Goal: Task Accomplishment & Management: Use online tool/utility

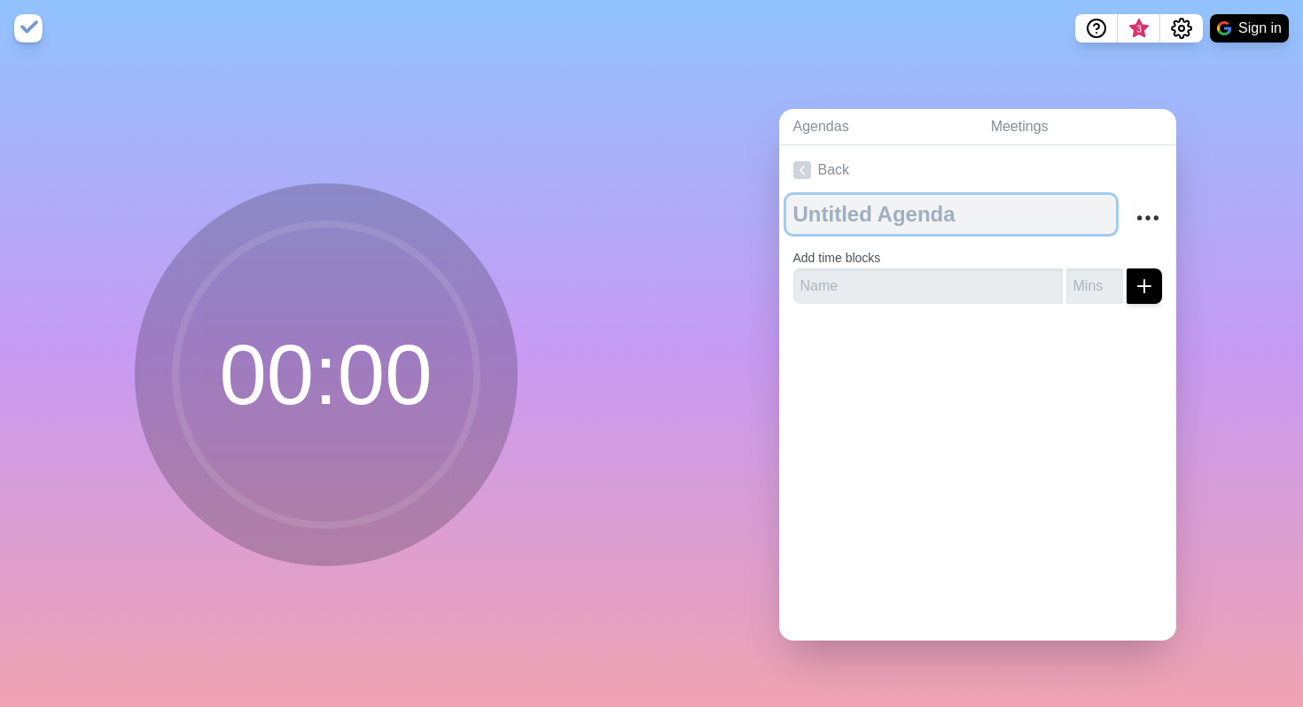
click at [885, 221] on textarea at bounding box center [951, 214] width 330 height 39
type textarea "Exec Meeting"
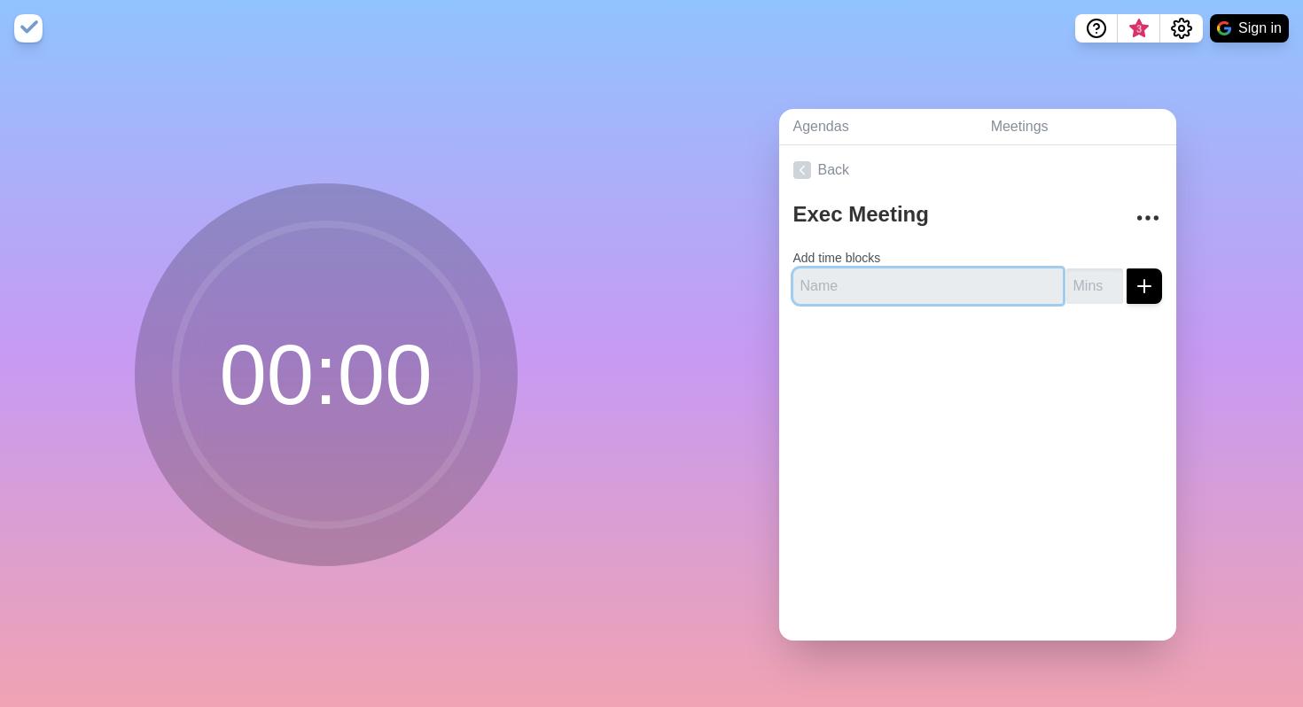
click at [926, 295] on input "text" at bounding box center [927, 286] width 269 height 35
type input "Intro"
click at [1095, 282] on input "number" at bounding box center [1094, 286] width 57 height 35
type input "10"
click at [1126, 269] on button "submit" at bounding box center [1143, 286] width 35 height 35
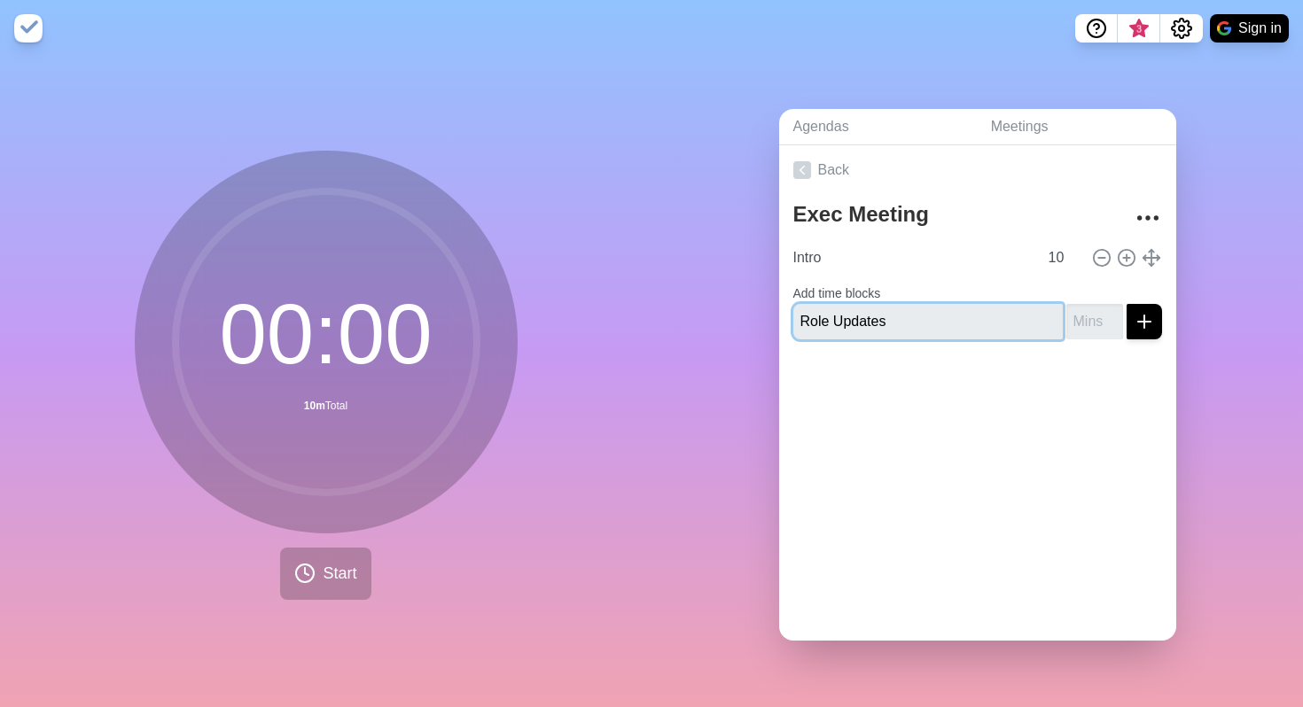
type input "Role Updates"
click at [1099, 317] on input "number" at bounding box center [1094, 321] width 57 height 35
type input "30"
click at [1126, 304] on button "submit" at bounding box center [1143, 321] width 35 height 35
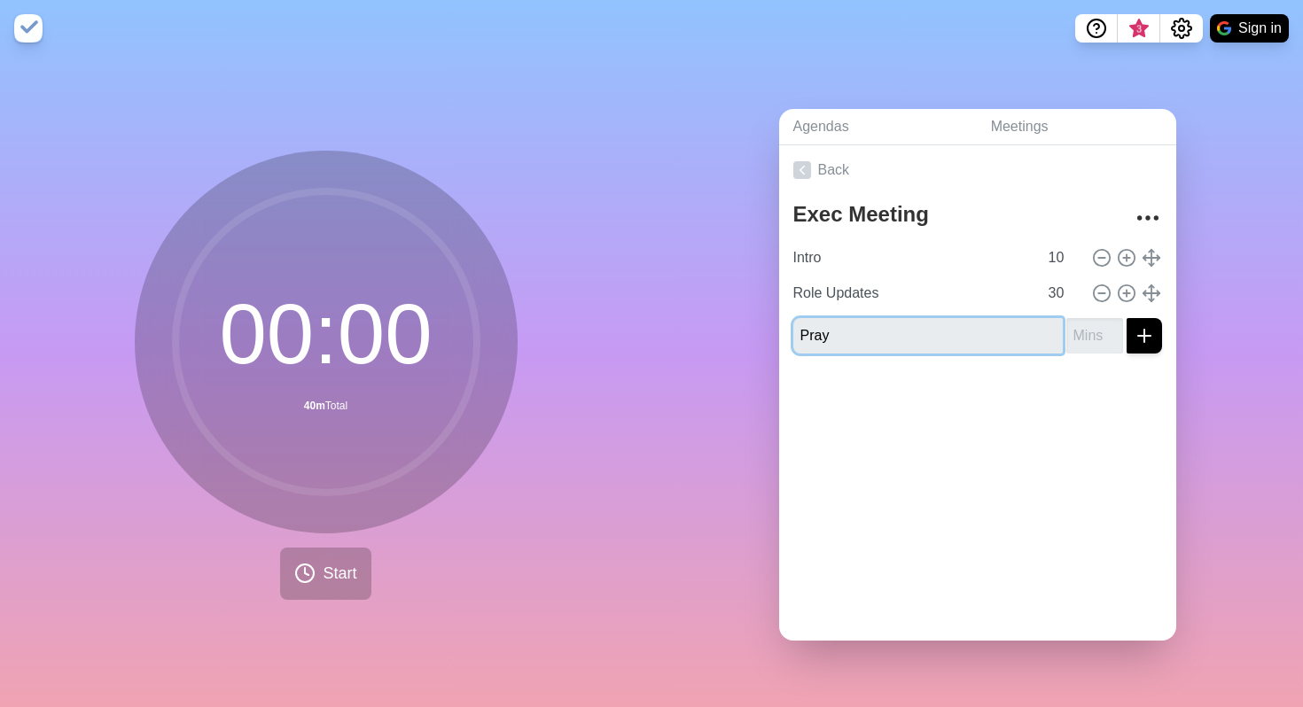
type input "Pray"
click at [1095, 335] on input "number" at bounding box center [1094, 335] width 57 height 35
type input "20"
click at [1126, 318] on button "submit" at bounding box center [1143, 335] width 35 height 35
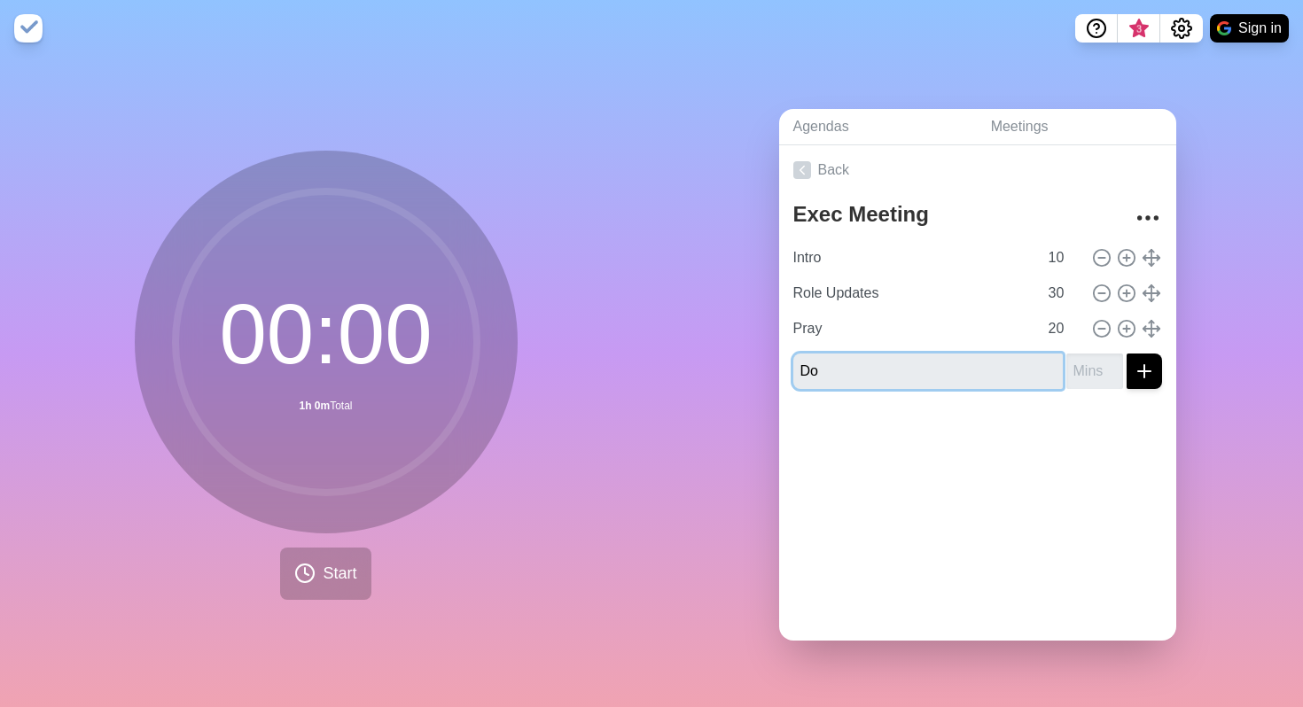
type input "D"
click at [1151, 206] on icon "More" at bounding box center [1148, 218] width 28 height 28
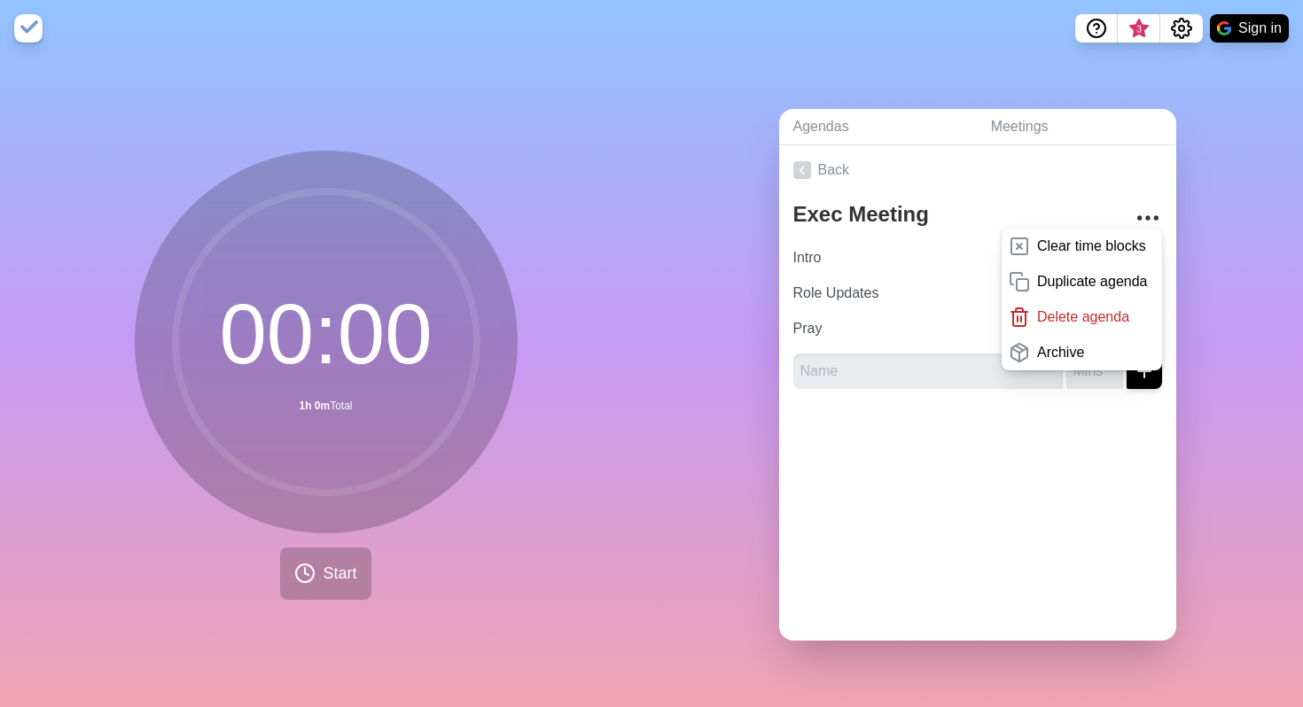
click at [880, 452] on div at bounding box center [977, 438] width 397 height 71
click at [323, 575] on span "Start" at bounding box center [340, 574] width 34 height 24
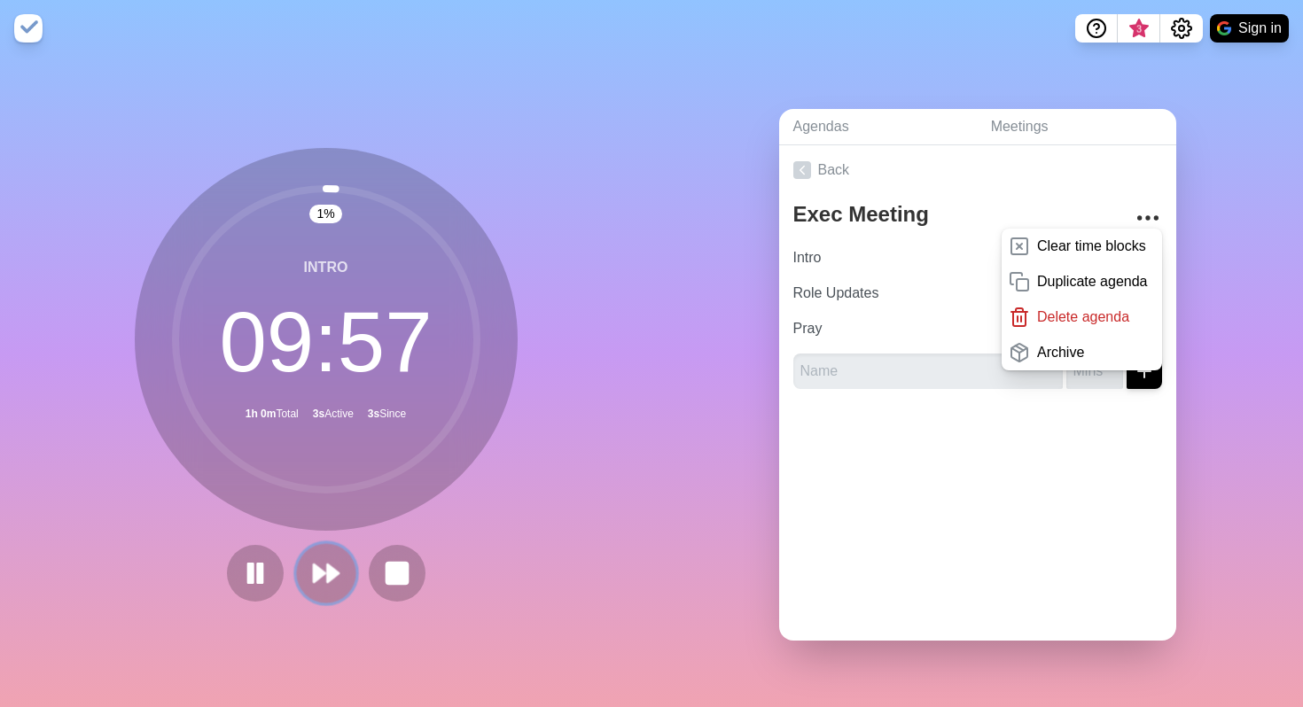
click at [318, 572] on polygon at bounding box center [320, 574] width 12 height 18
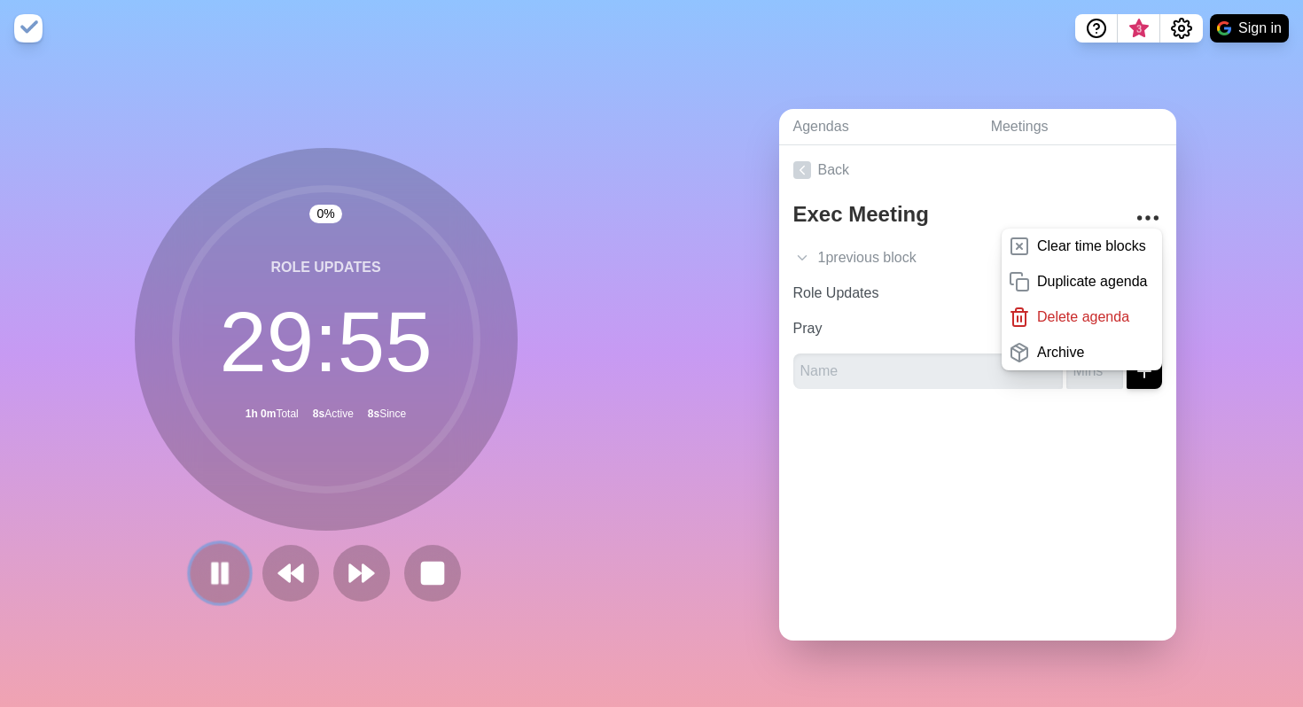
click at [217, 576] on rect at bounding box center [214, 573] width 5 height 19
click at [284, 577] on polygon at bounding box center [284, 574] width 12 height 18
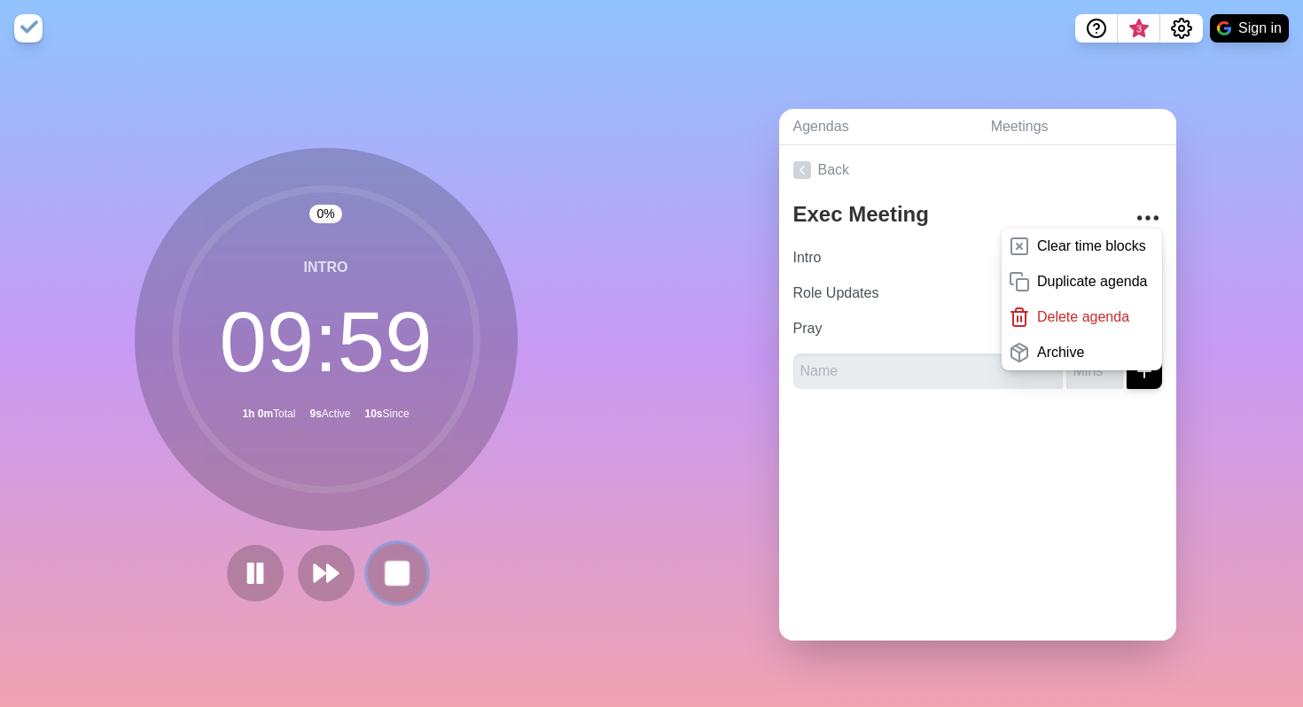
click at [389, 572] on rect at bounding box center [397, 573] width 22 height 22
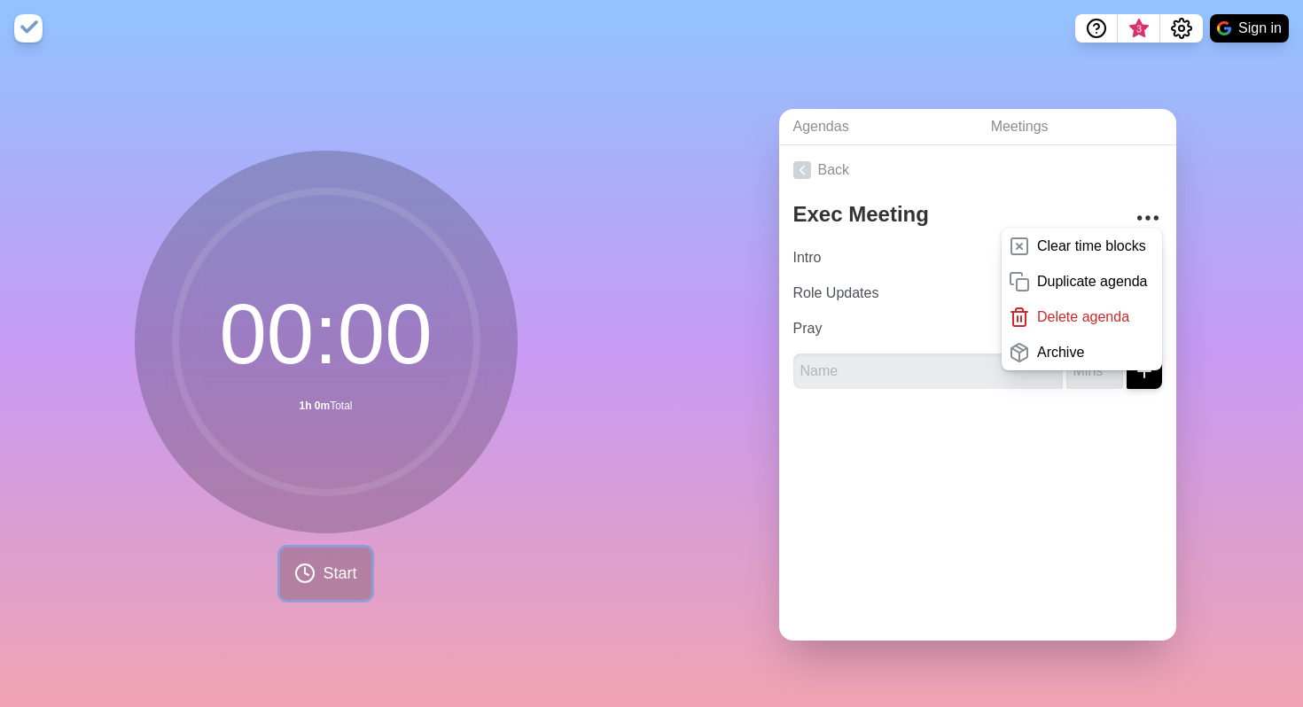
click at [327, 578] on span "Start" at bounding box center [340, 574] width 34 height 24
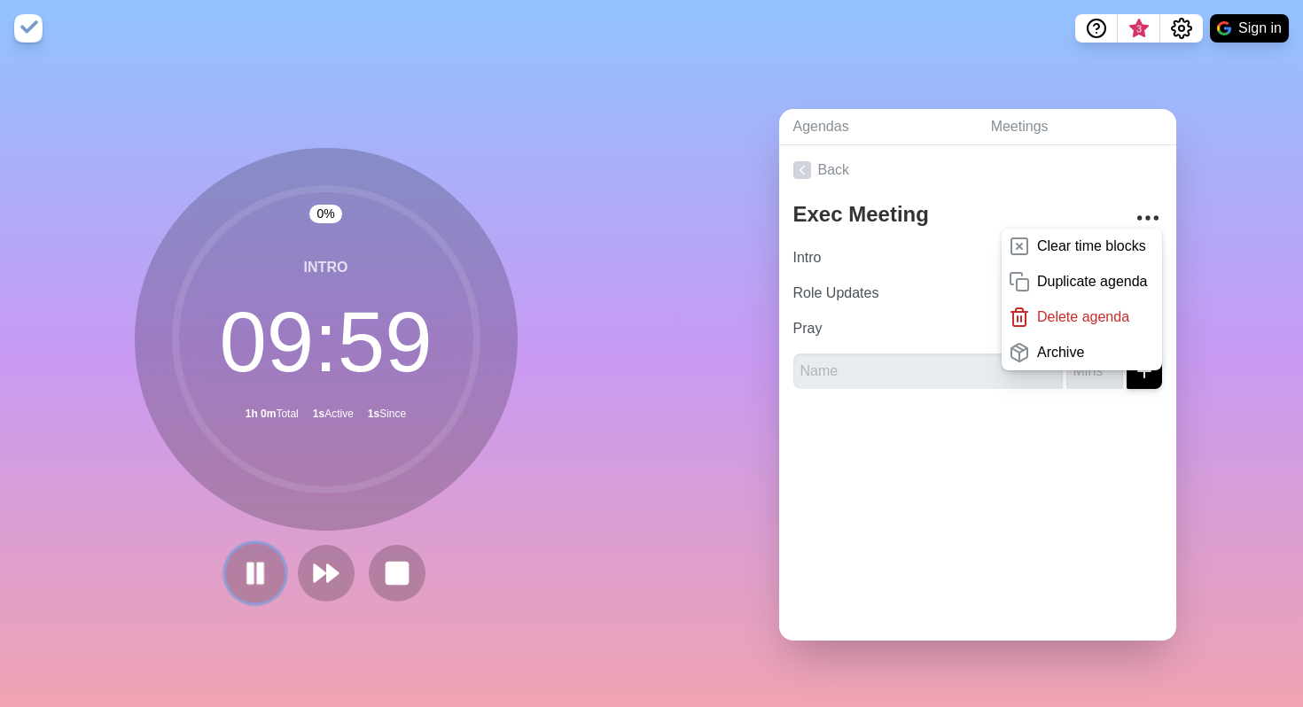
click at [266, 570] on icon at bounding box center [255, 573] width 30 height 30
click at [19, 37] on img at bounding box center [28, 28] width 28 height 28
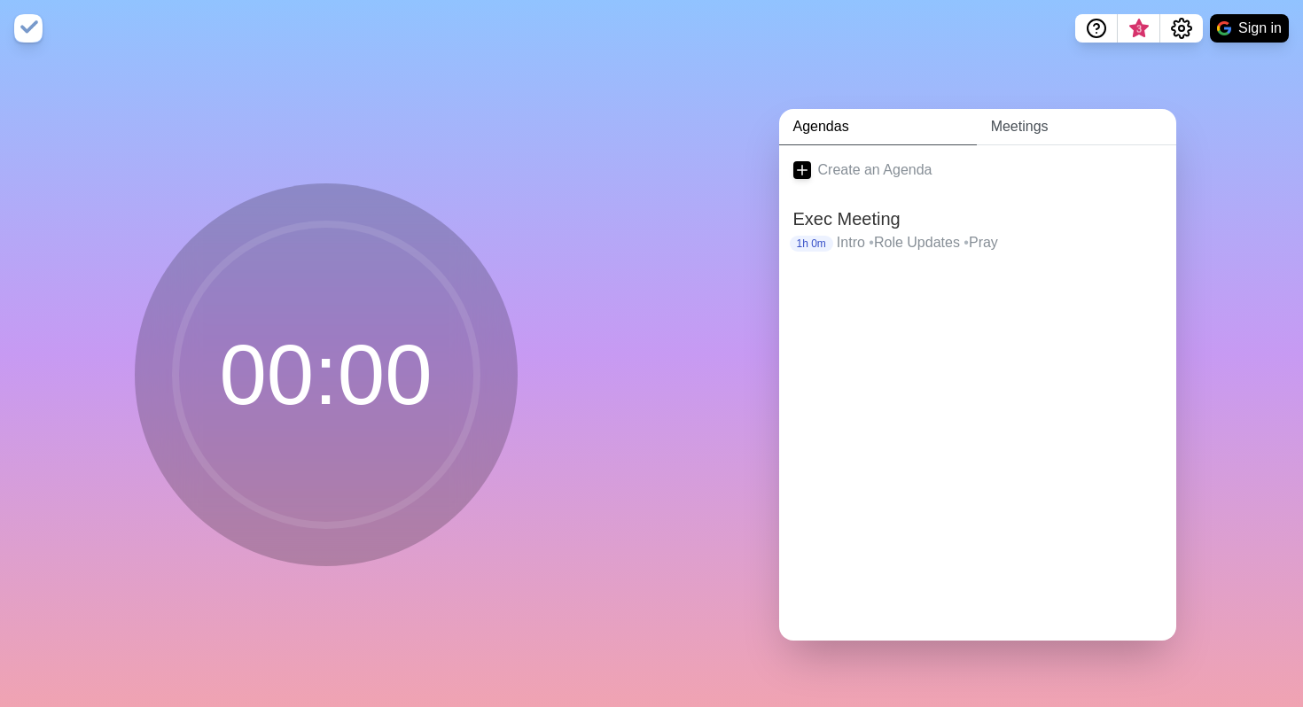
click at [1023, 120] on link "Meetings" at bounding box center [1076, 127] width 199 height 36
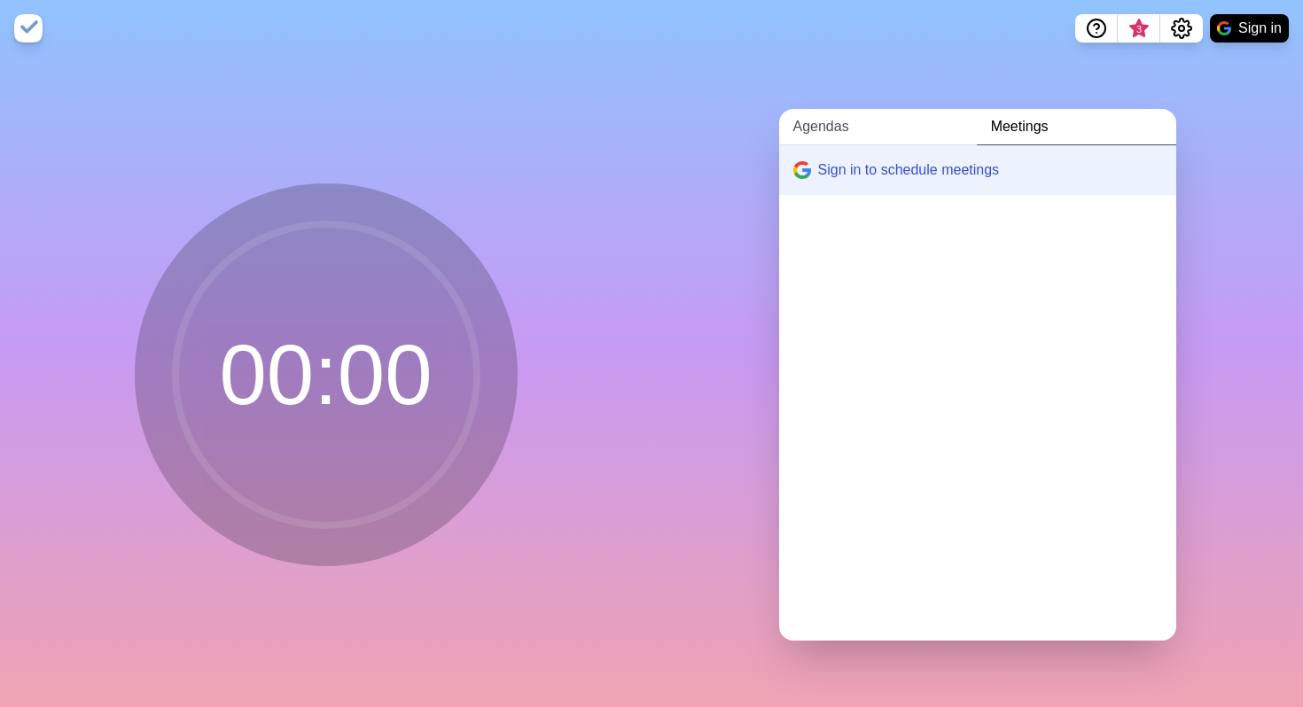
click at [827, 121] on link "Agendas" at bounding box center [878, 127] width 198 height 36
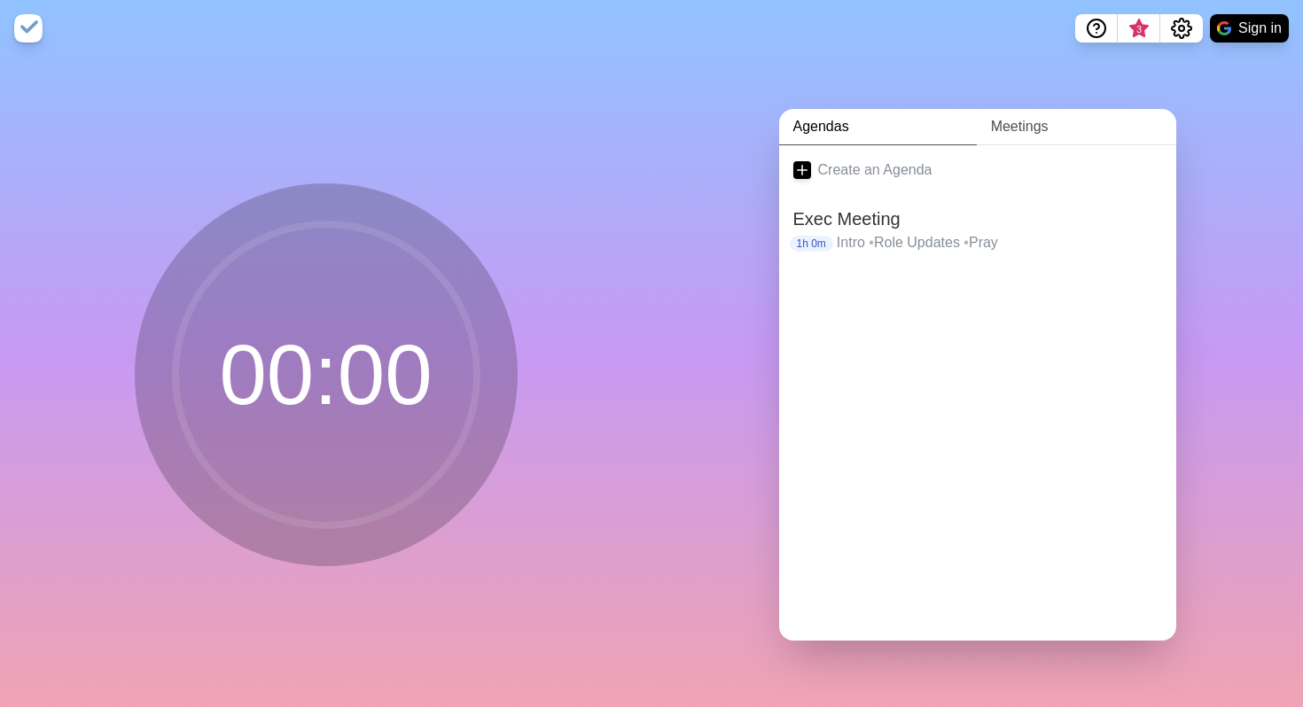
click at [1001, 129] on link "Meetings" at bounding box center [1076, 127] width 199 height 36
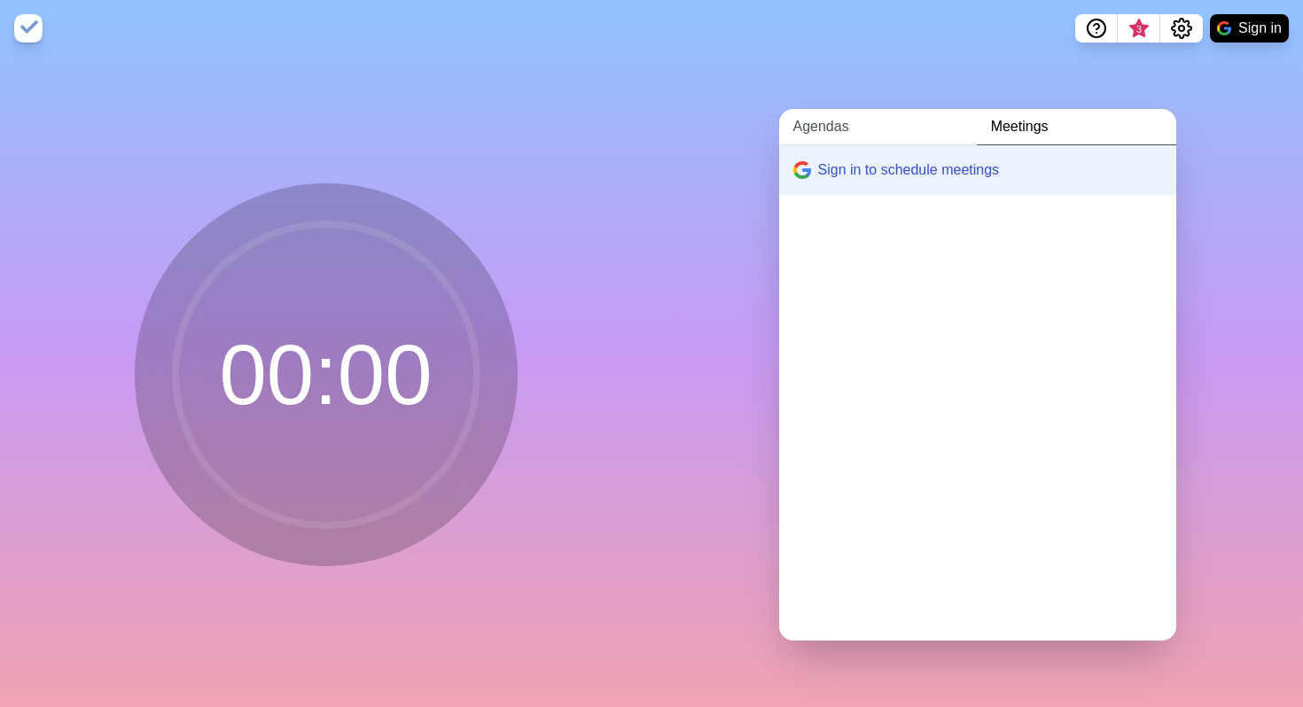
click at [816, 121] on link "Agendas" at bounding box center [878, 127] width 198 height 36
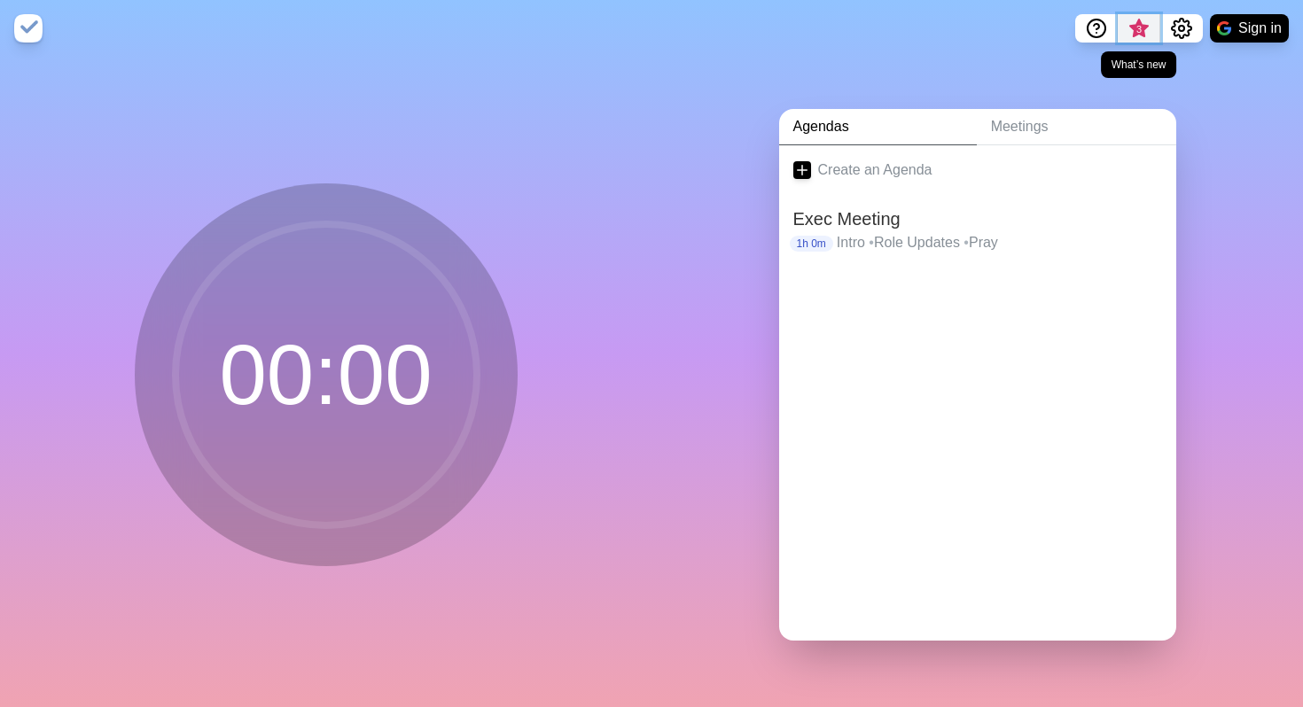
click at [1141, 32] on span "3" at bounding box center [1139, 29] width 14 height 14
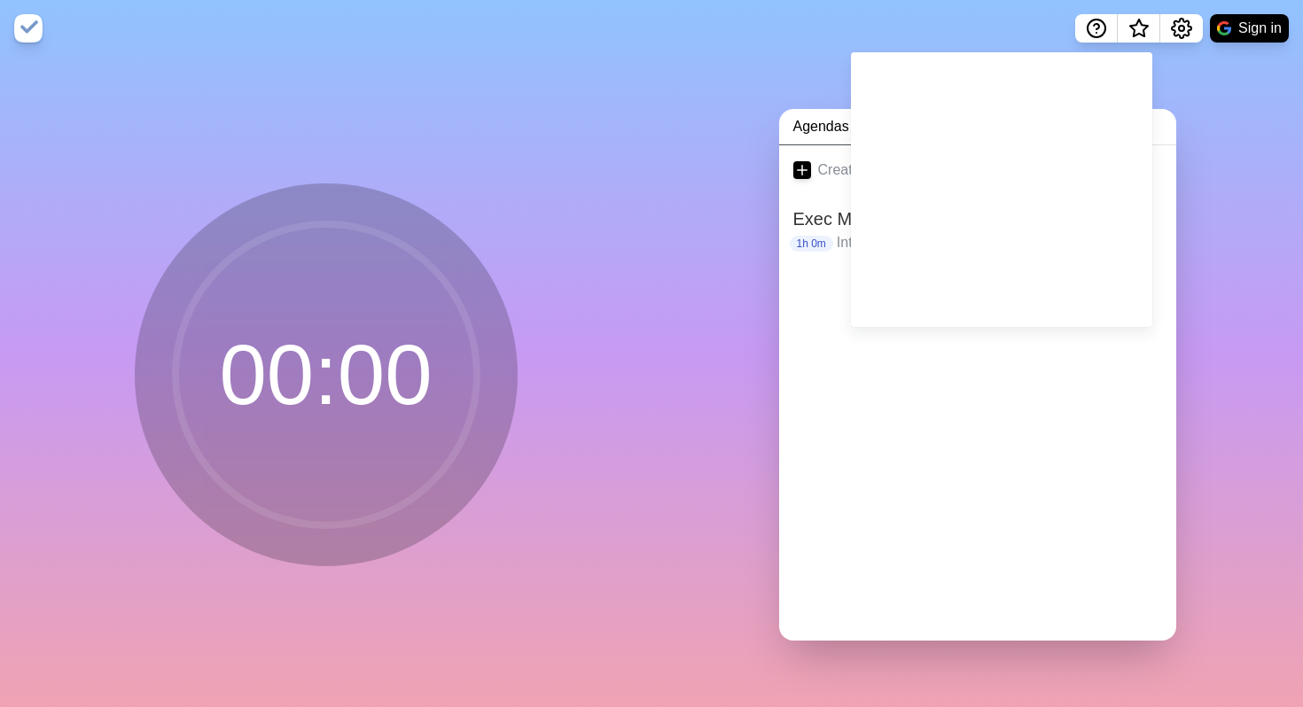
click at [996, 41] on nav "Sign in" at bounding box center [651, 28] width 1303 height 57
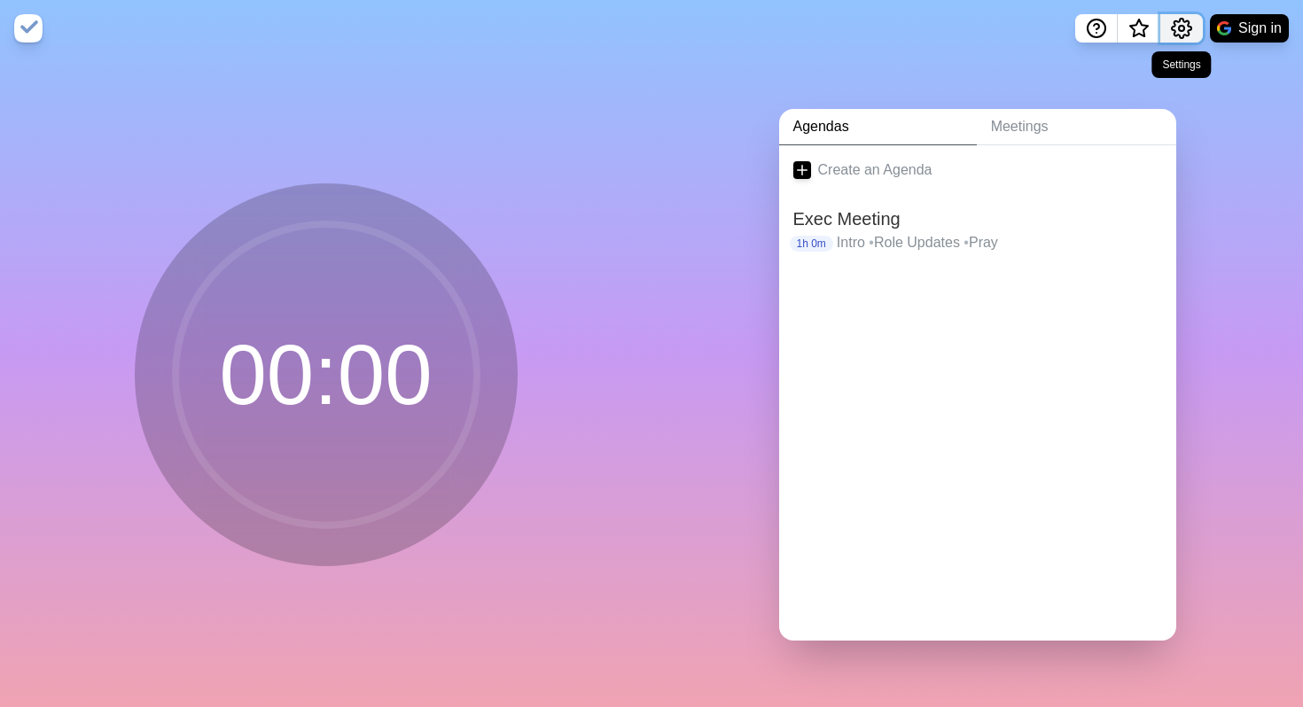
click at [1188, 27] on icon "Settings" at bounding box center [1181, 28] width 21 height 21
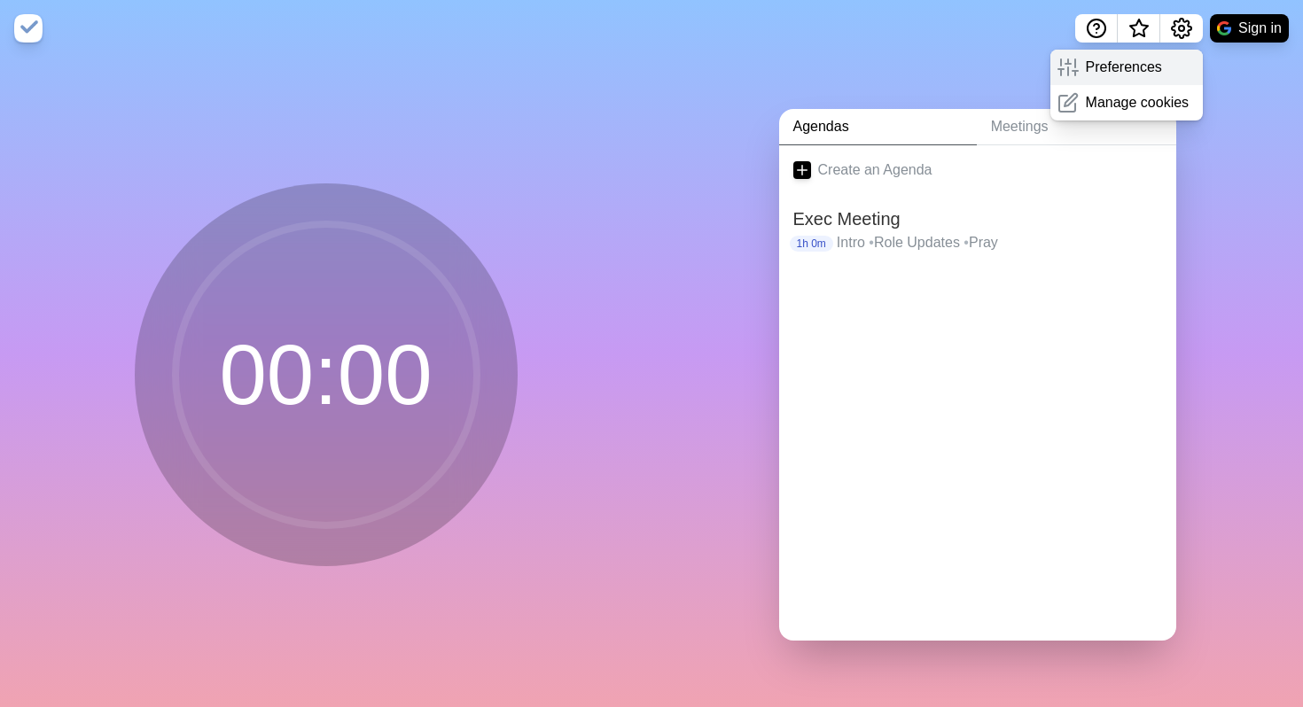
click at [1121, 69] on p "Preferences" at bounding box center [1124, 67] width 76 height 21
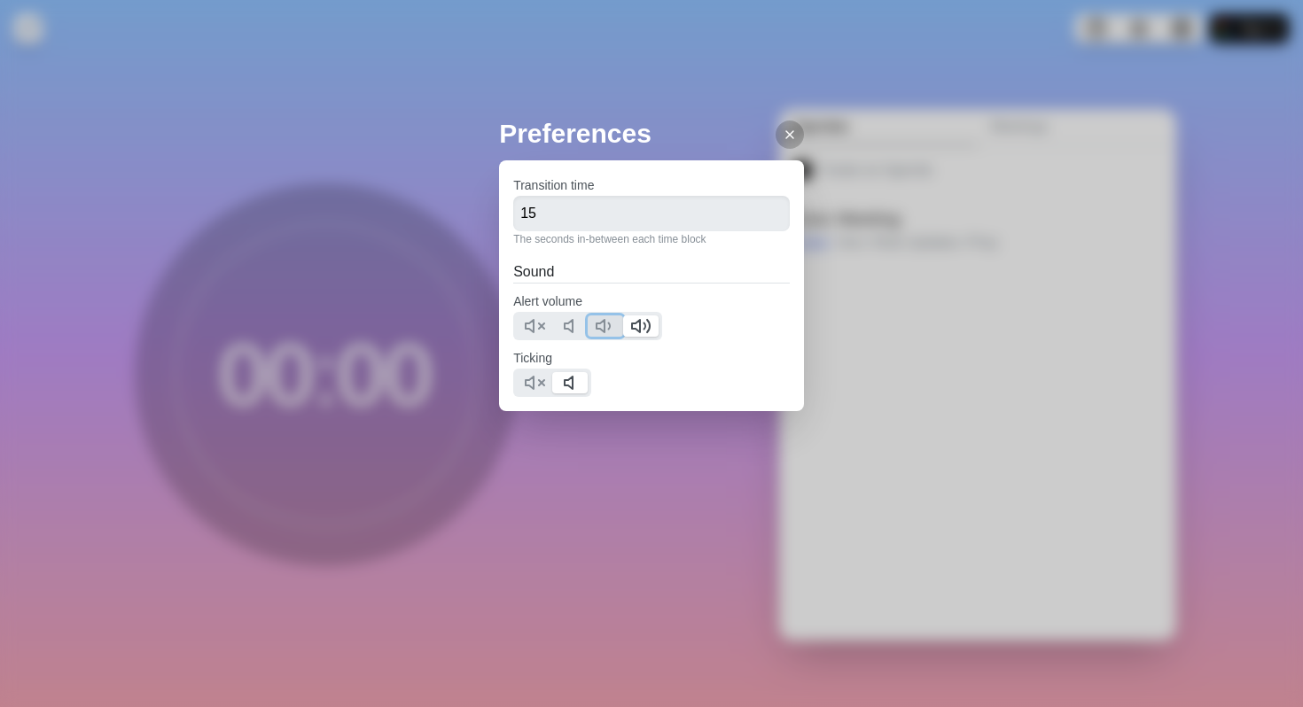
click at [609, 320] on icon at bounding box center [605, 326] width 21 height 21
click at [786, 136] on line at bounding box center [789, 134] width 7 height 7
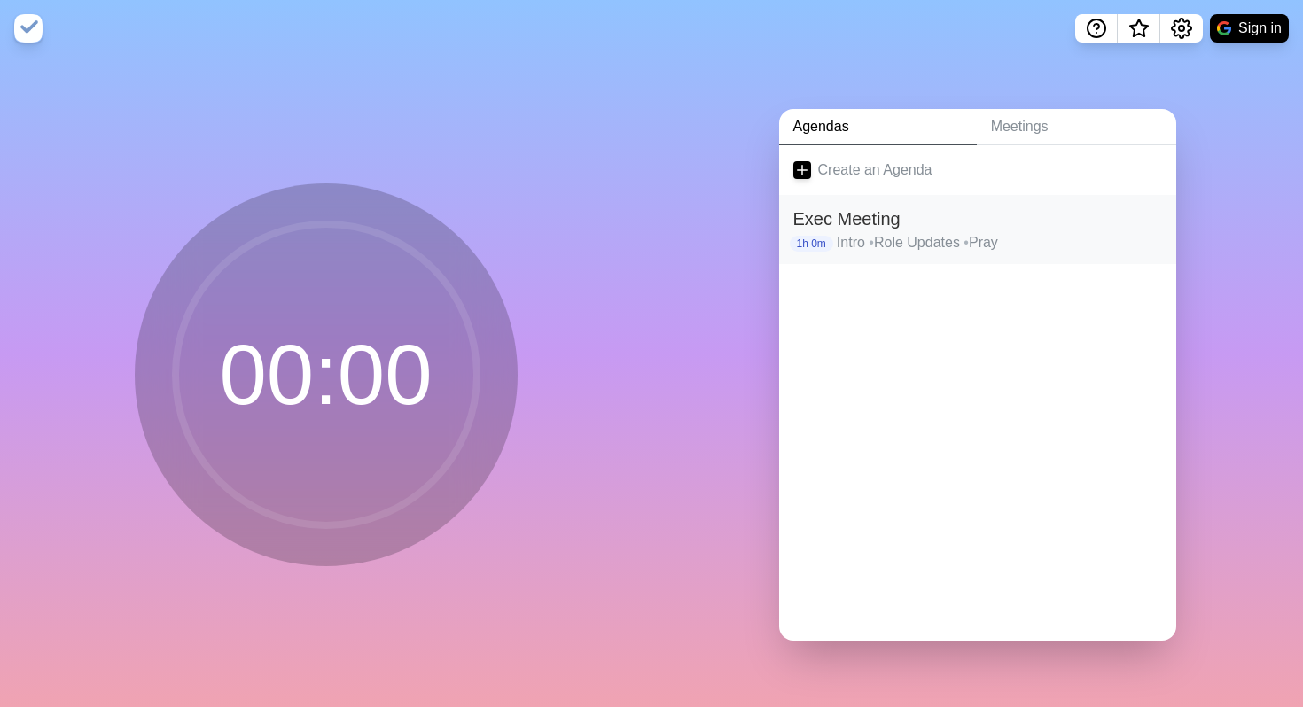
click at [874, 227] on h2 "Exec Meeting" at bounding box center [977, 219] width 369 height 27
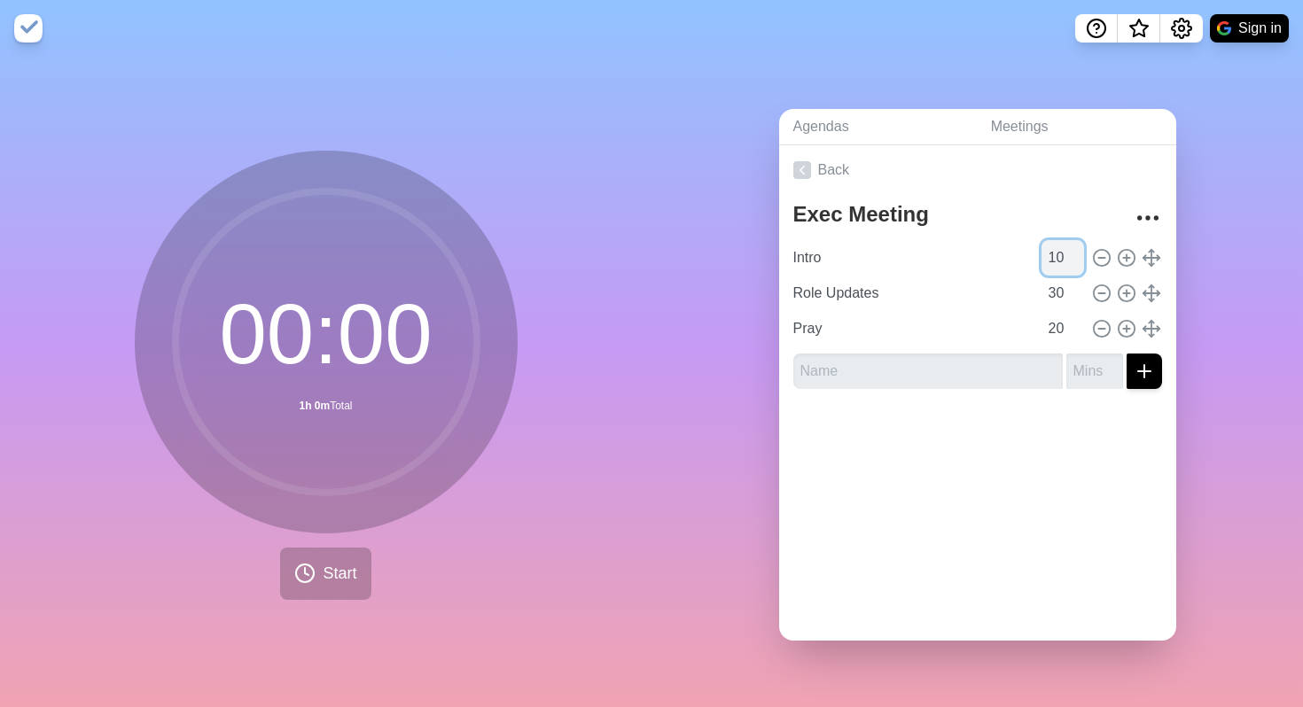
click at [1049, 253] on input "10" at bounding box center [1062, 257] width 43 height 35
click at [1064, 255] on input "10" at bounding box center [1062, 257] width 43 height 35
click at [321, 585] on button "Start" at bounding box center [325, 574] width 90 height 52
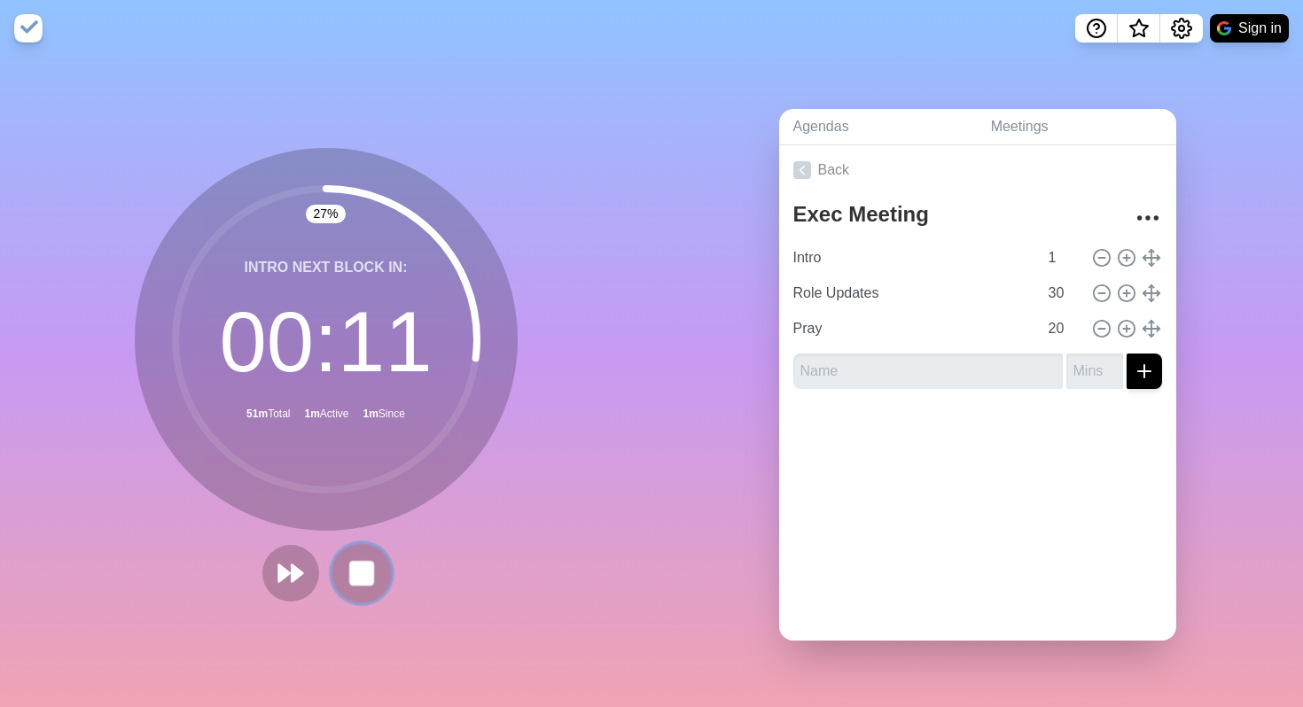
click at [359, 581] on rect at bounding box center [361, 573] width 22 height 22
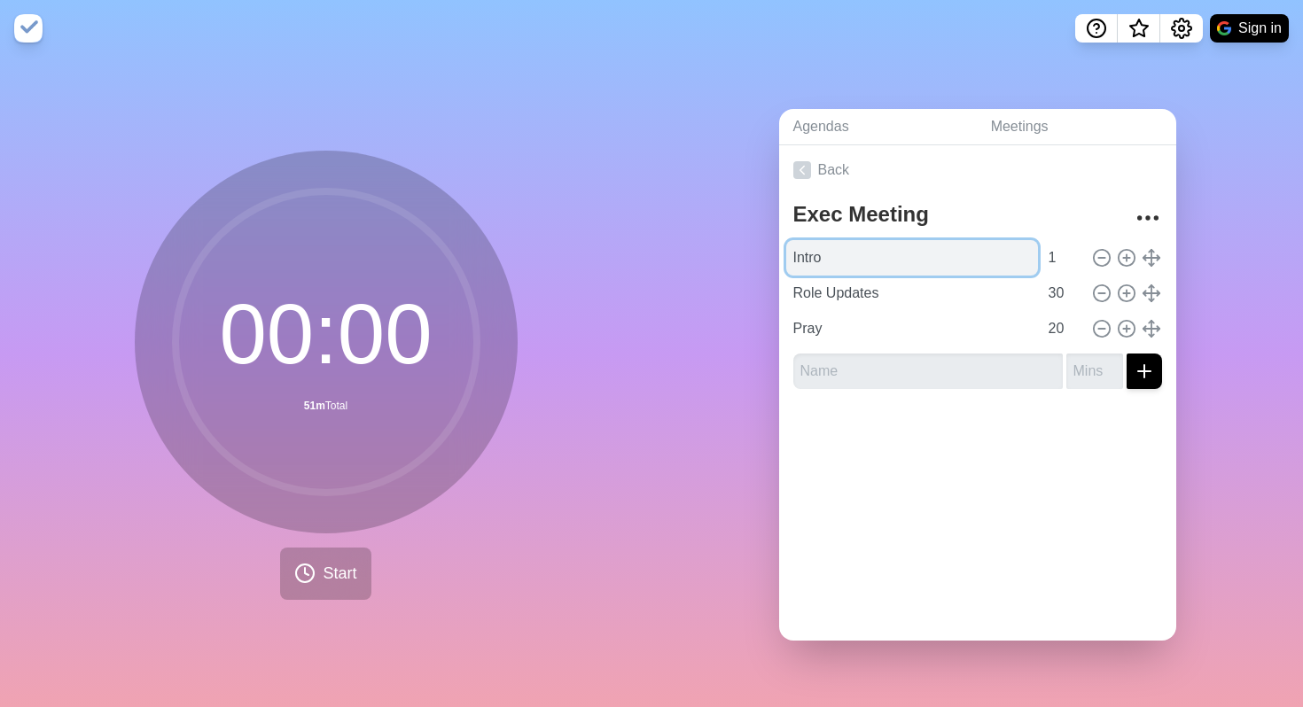
click at [928, 261] on input "Intro" at bounding box center [912, 257] width 252 height 35
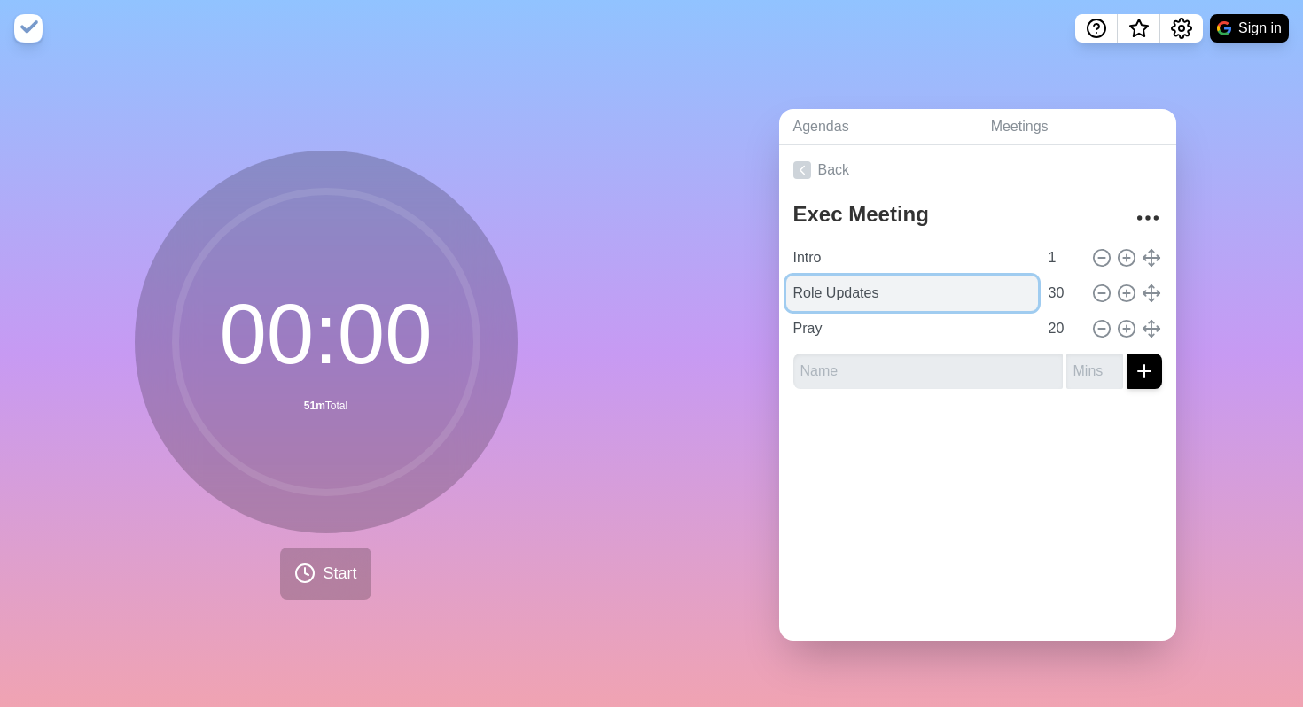
click at [903, 297] on input "Role Updates" at bounding box center [912, 293] width 252 height 35
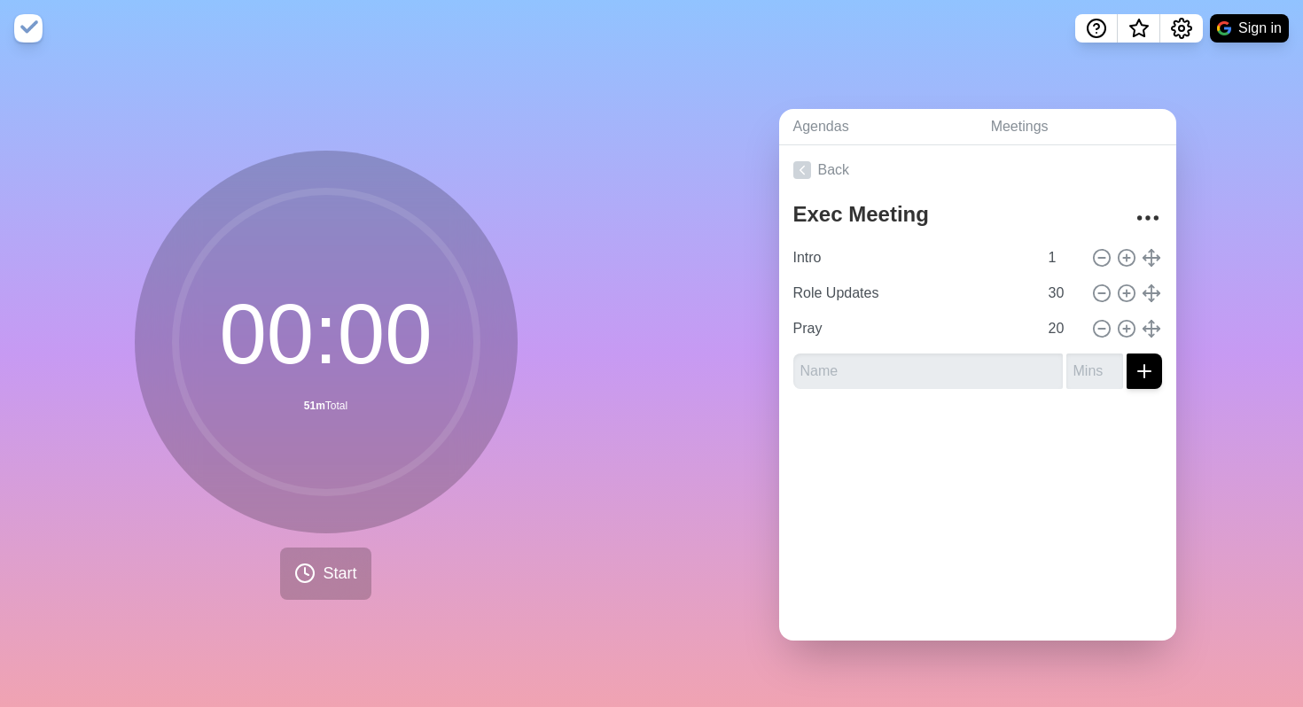
click at [740, 66] on div "Agendas Meetings Back Exec Meeting Intro 1 Role Updates 30 Pray 20" at bounding box center [976, 382] width 651 height 651
click at [1098, 331] on icon at bounding box center [1101, 328] width 19 height 19
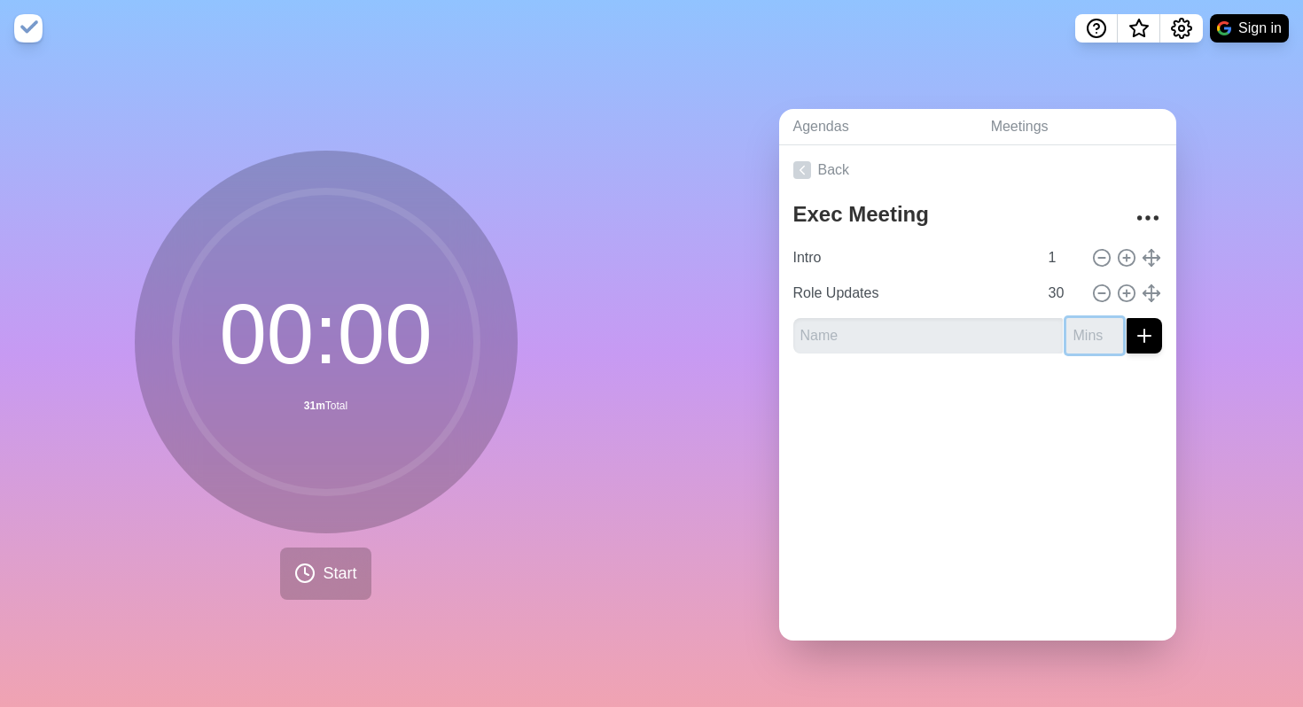
click at [1098, 331] on input "number" at bounding box center [1094, 335] width 57 height 35
click at [948, 337] on input "text" at bounding box center [927, 335] width 269 height 35
type input "Event Review"
click at [1095, 342] on input "number" at bounding box center [1094, 335] width 57 height 35
type input "5"
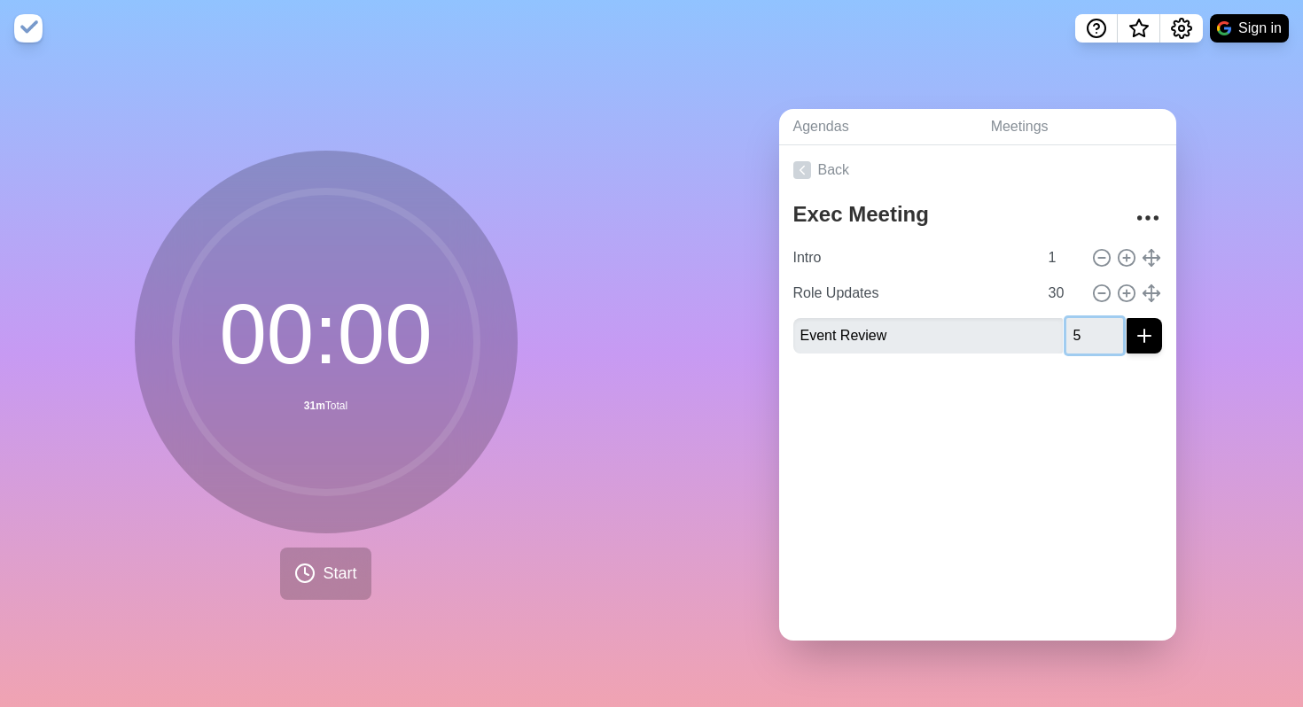
click at [1126, 318] on button "submit" at bounding box center [1143, 335] width 35 height 35
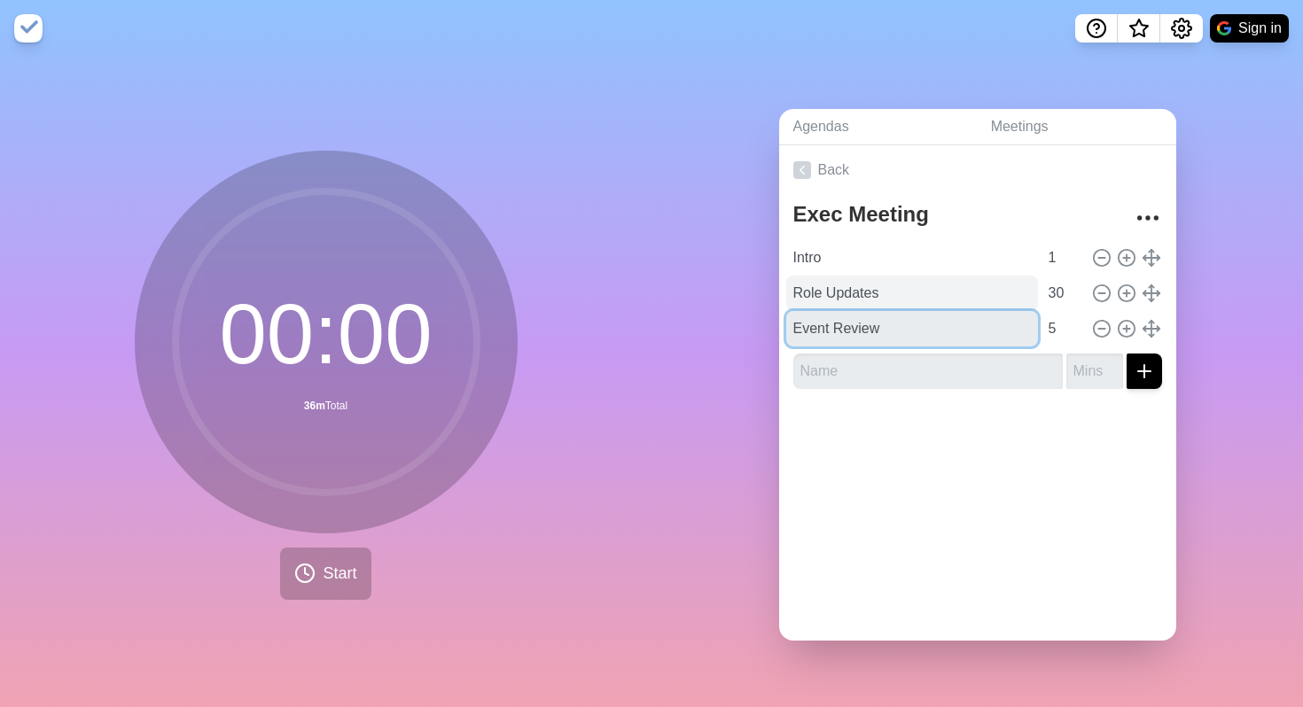
drag, startPoint x: 937, startPoint y: 339, endPoint x: 932, endPoint y: 288, distance: 51.6
click at [932, 288] on div "Intro 1 Role Updates 30 Event Review 5" at bounding box center [977, 293] width 369 height 106
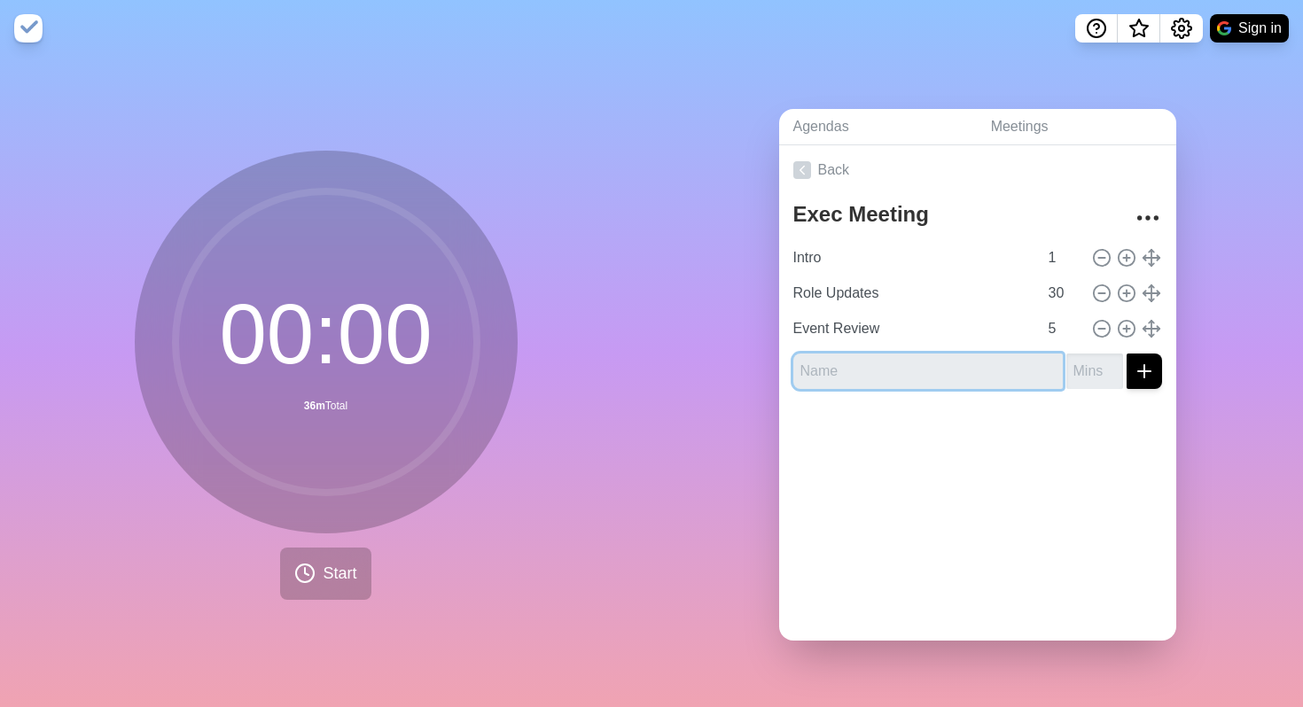
click at [945, 379] on input "text" at bounding box center [927, 371] width 269 height 35
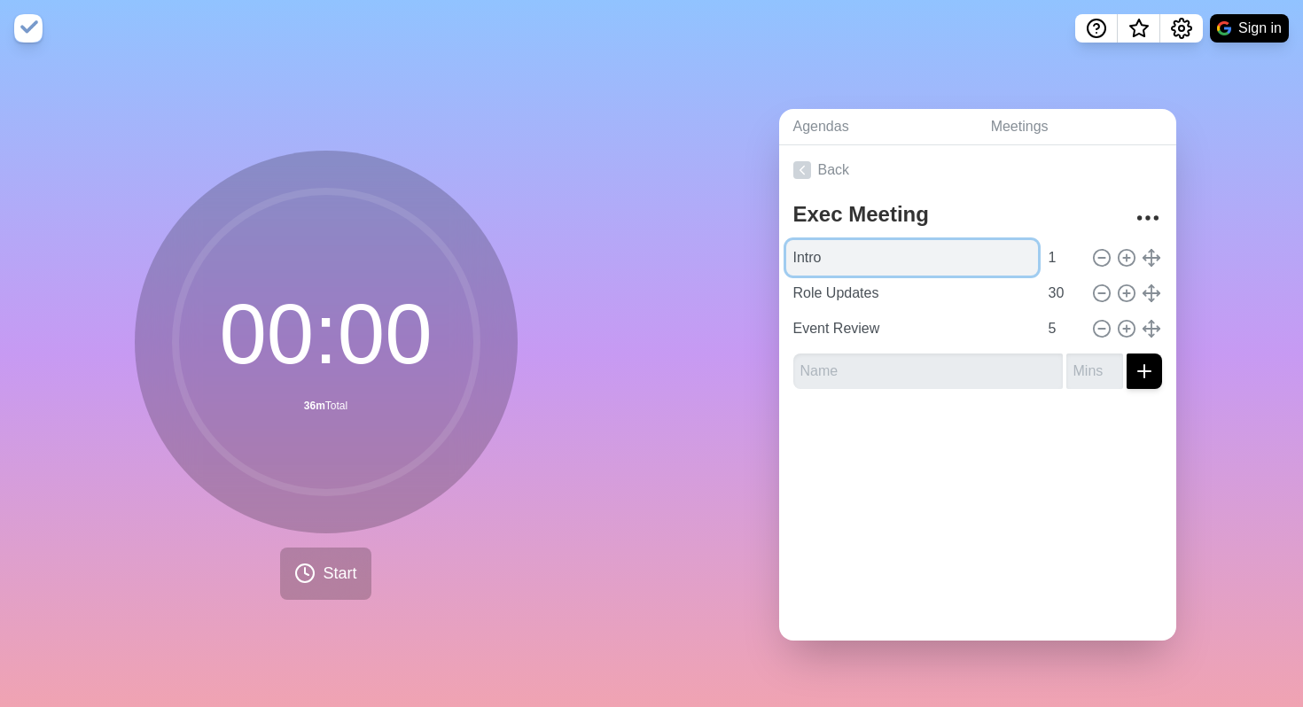
click at [835, 250] on input "Intro" at bounding box center [912, 257] width 252 height 35
type input "Intro + Prayer"
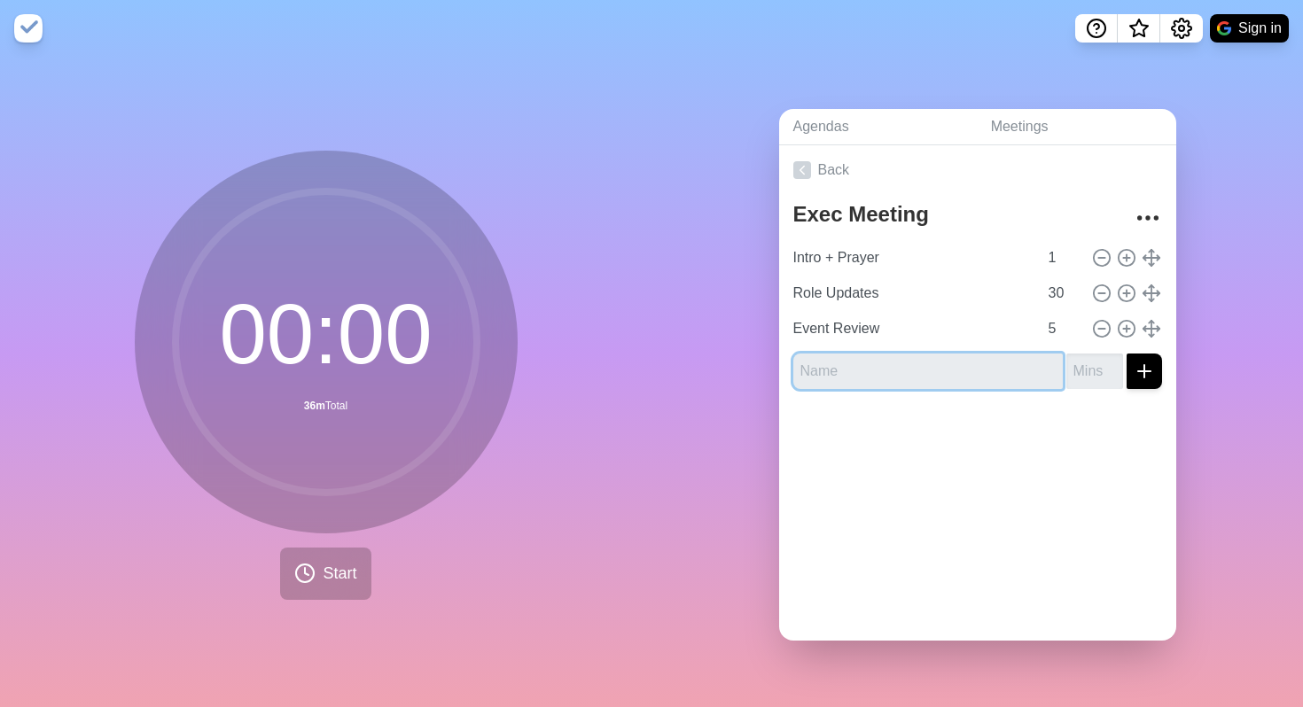
click at [826, 372] on input "text" at bounding box center [927, 371] width 269 height 35
click at [1185, 32] on icon "Settings" at bounding box center [1181, 28] width 21 height 21
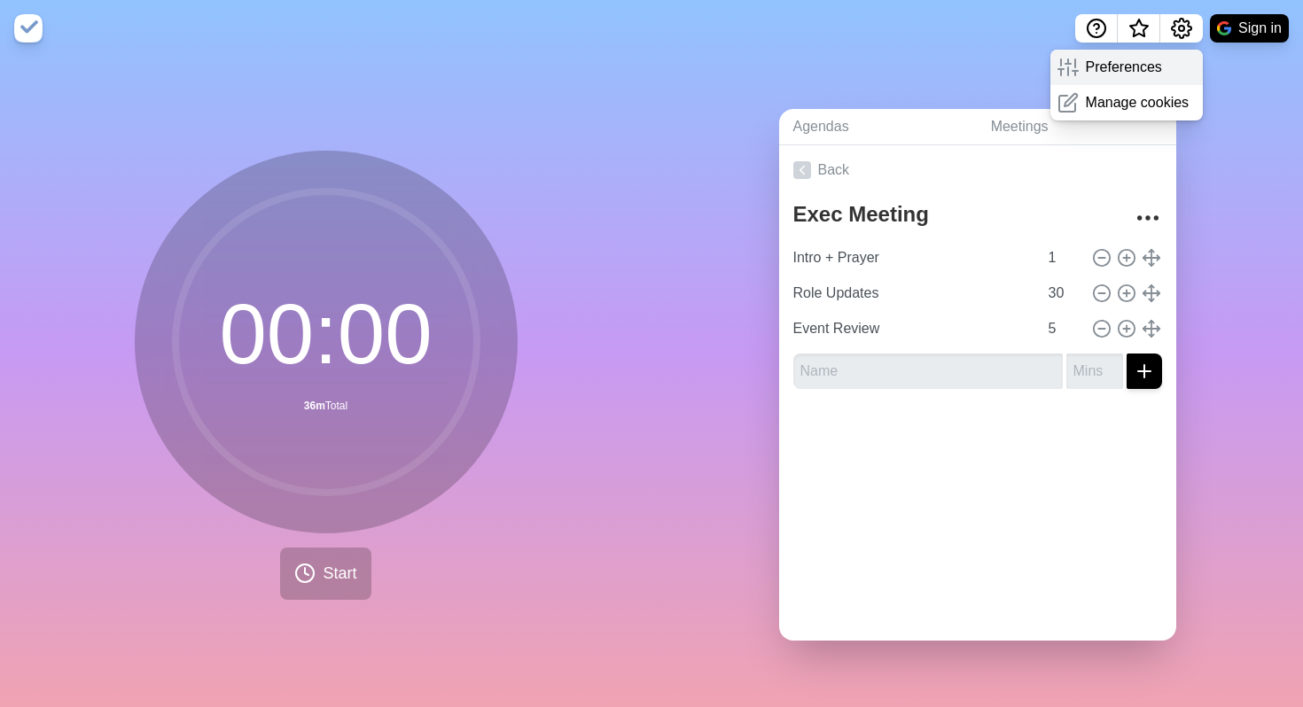
click at [1147, 61] on p "Preferences" at bounding box center [1124, 67] width 76 height 21
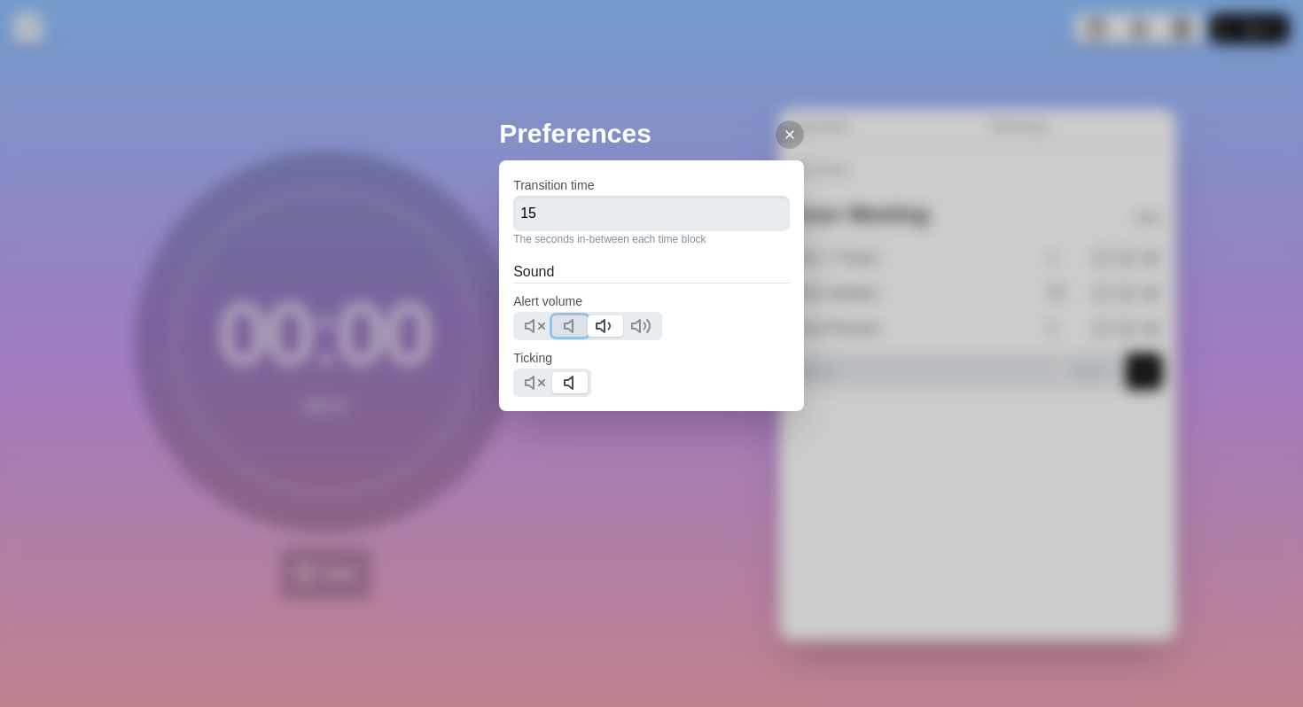
click at [573, 330] on polygon at bounding box center [569, 326] width 8 height 12
click at [610, 329] on icon at bounding box center [609, 326] width 1 height 6
click at [768, 222] on input "14" at bounding box center [651, 213] width 277 height 35
click at [768, 222] on input "13" at bounding box center [651, 213] width 277 height 35
click at [768, 222] on input "12" at bounding box center [651, 213] width 277 height 35
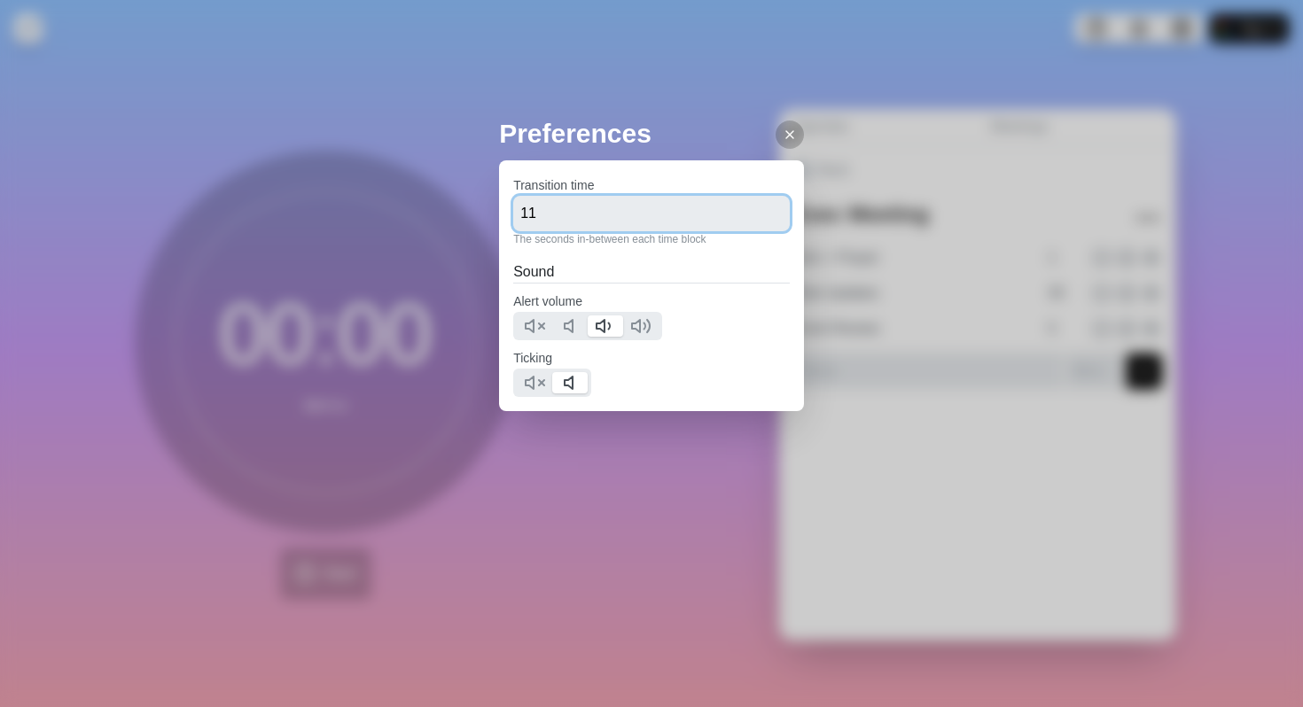
click at [768, 222] on input "11" at bounding box center [651, 213] width 277 height 35
type input "10"
click at [768, 222] on input "10" at bounding box center [651, 213] width 277 height 35
click at [783, 129] on icon at bounding box center [790, 135] width 14 height 14
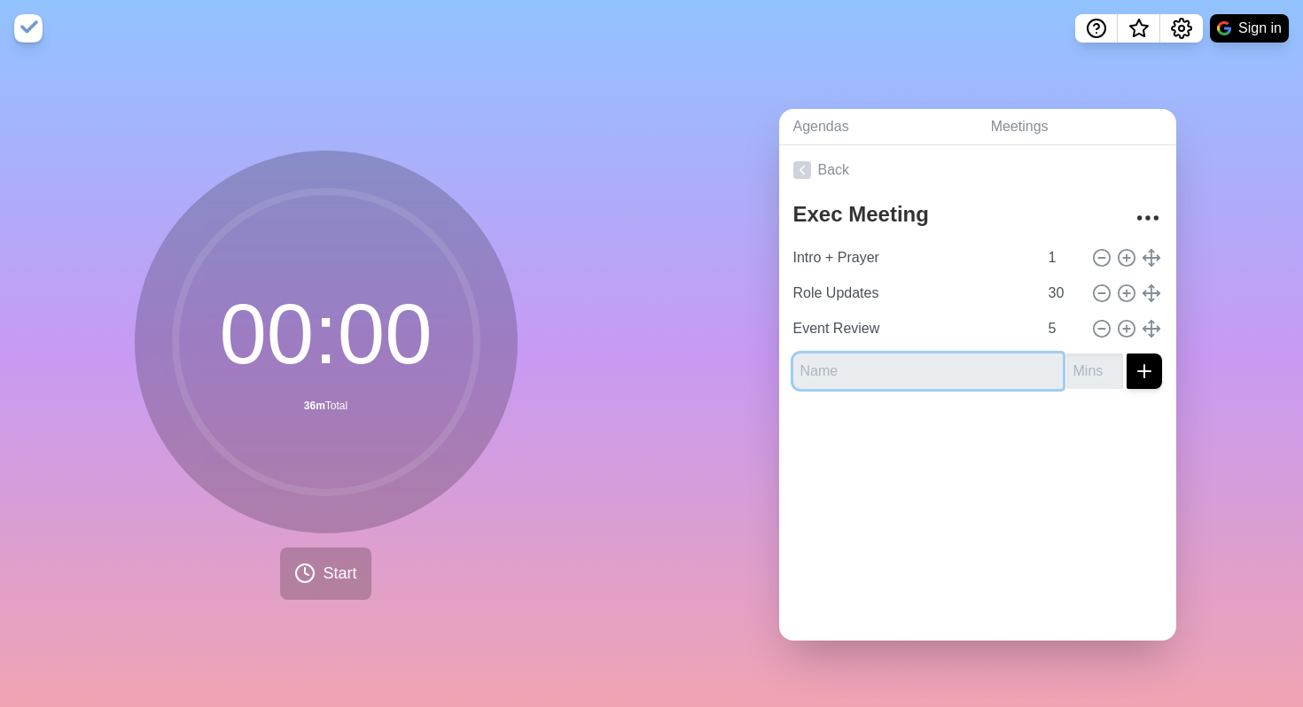
click at [877, 368] on input "text" at bounding box center [927, 371] width 269 height 35
type input "Upcoming Events"
click at [1152, 362] on icon "submit" at bounding box center [1144, 371] width 21 height 21
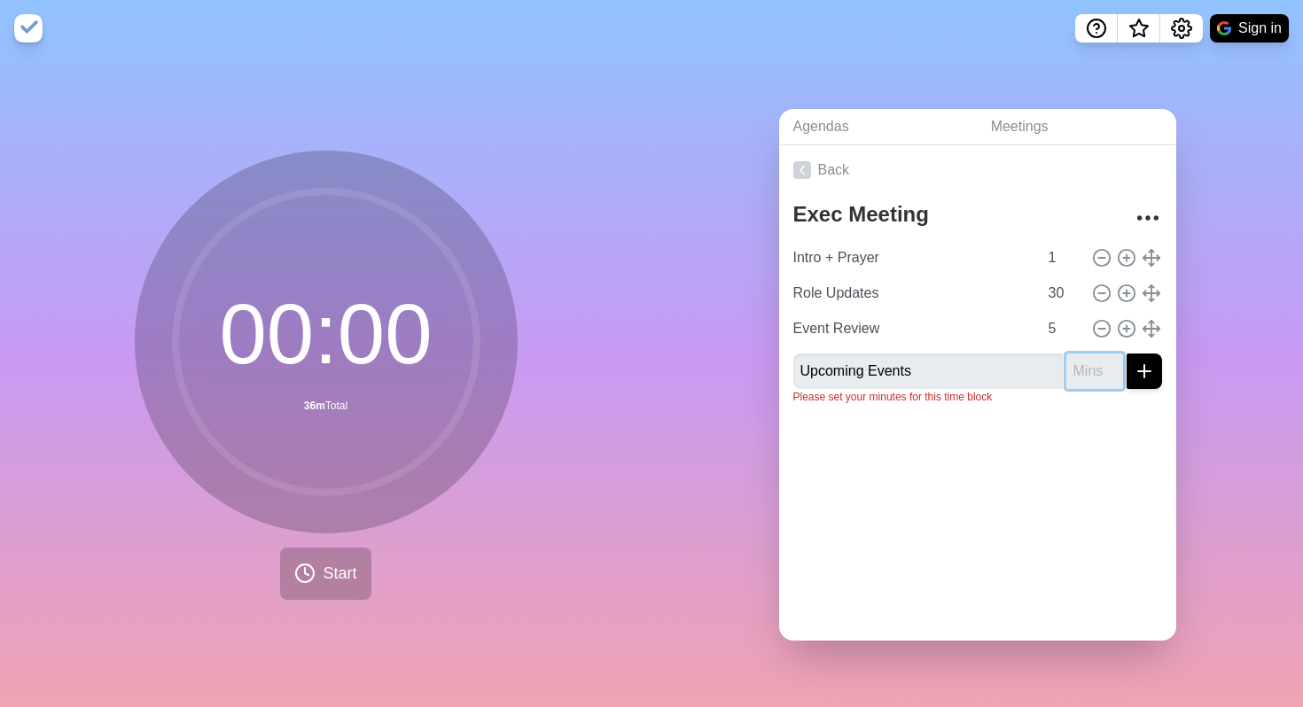
click at [1089, 372] on input "number" at bounding box center [1094, 371] width 57 height 35
type input "10"
click at [1141, 368] on icon "submit" at bounding box center [1144, 371] width 21 height 21
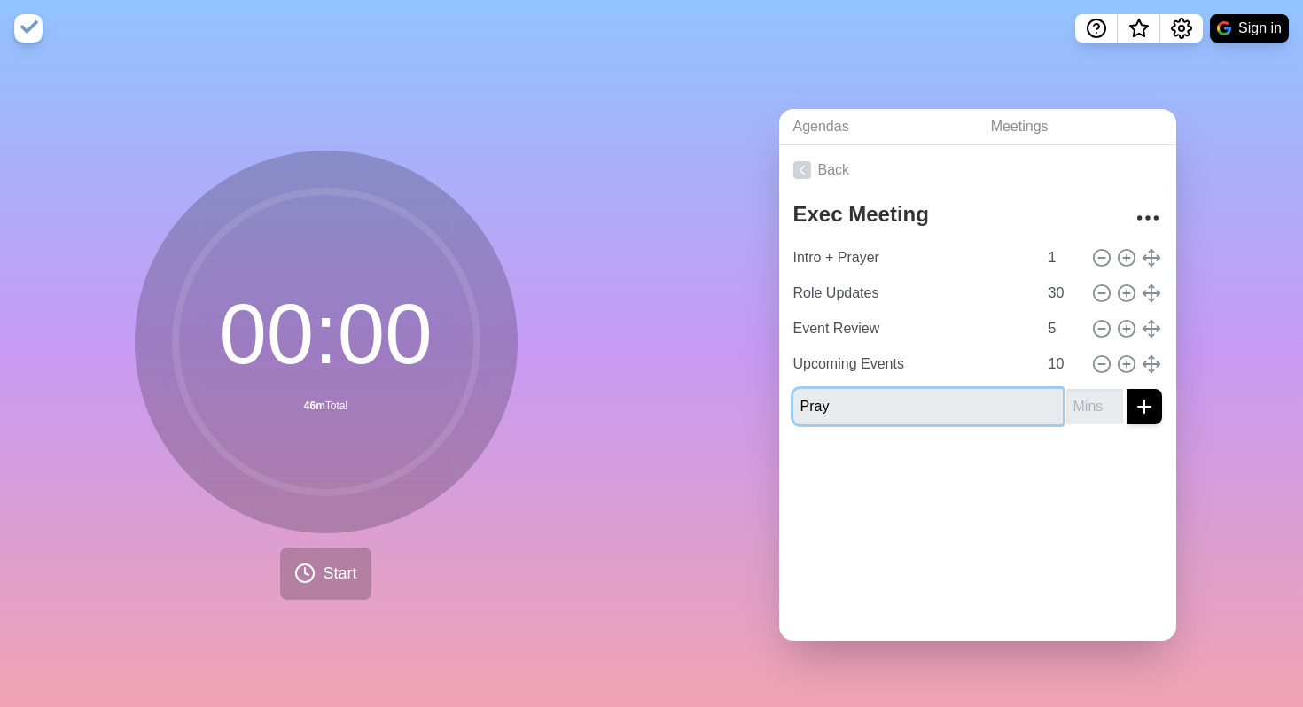
type input "Pray"
click at [1085, 405] on input "number" at bounding box center [1094, 406] width 57 height 35
type input "5"
click at [1126, 389] on button "submit" at bounding box center [1143, 406] width 35 height 35
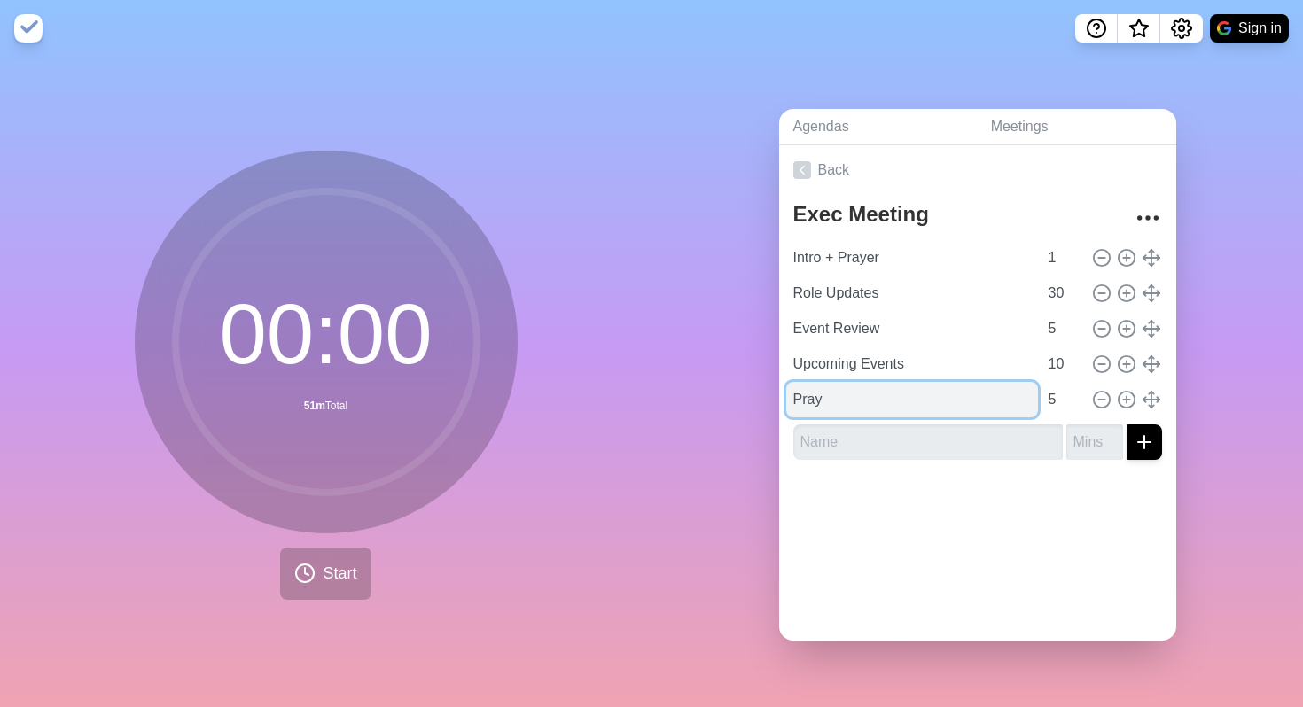
click at [942, 396] on input "Pray" at bounding box center [912, 399] width 252 height 35
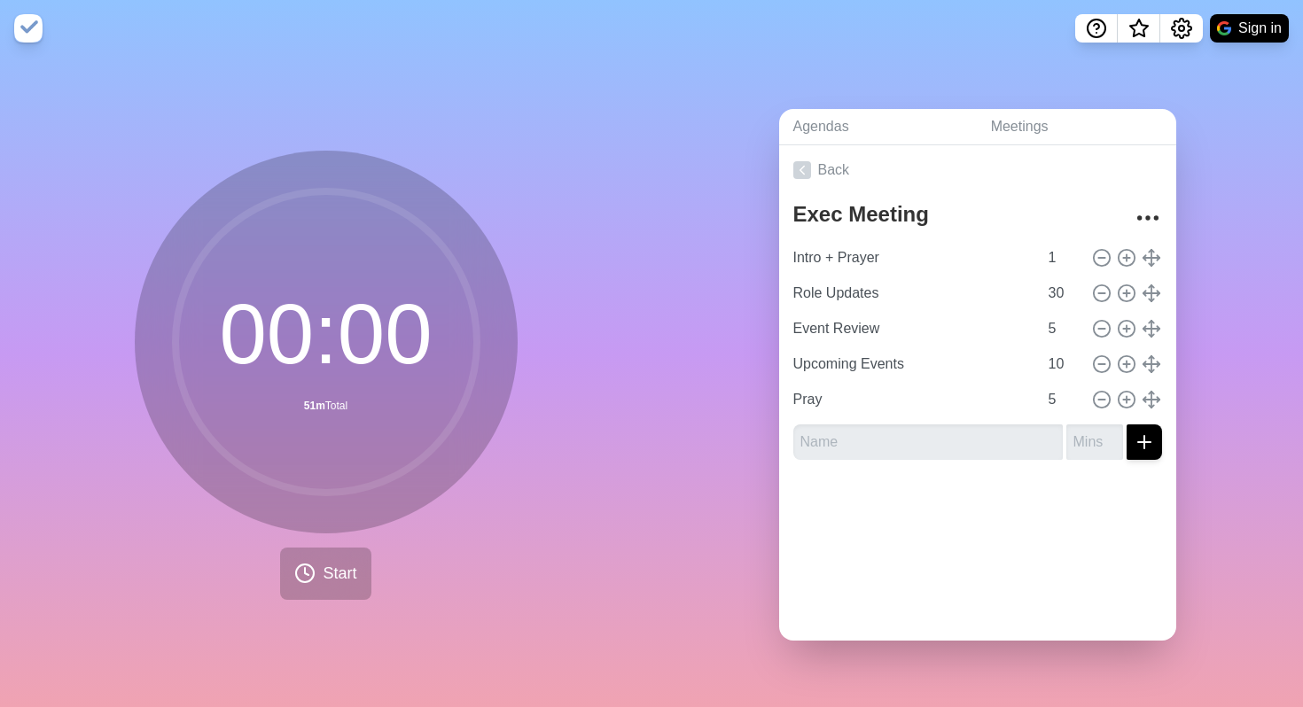
click at [1241, 277] on div "Agendas Meetings Back Exec Meeting Intro + Prayer 1 Role Updates 30 Event Revie…" at bounding box center [976, 382] width 651 height 651
click at [1064, 261] on input "1" at bounding box center [1062, 257] width 43 height 35
click at [1076, 250] on input "2" at bounding box center [1062, 257] width 43 height 35
click at [1076, 250] on input "3" at bounding box center [1062, 257] width 43 height 35
click at [1076, 250] on input "4" at bounding box center [1062, 257] width 43 height 35
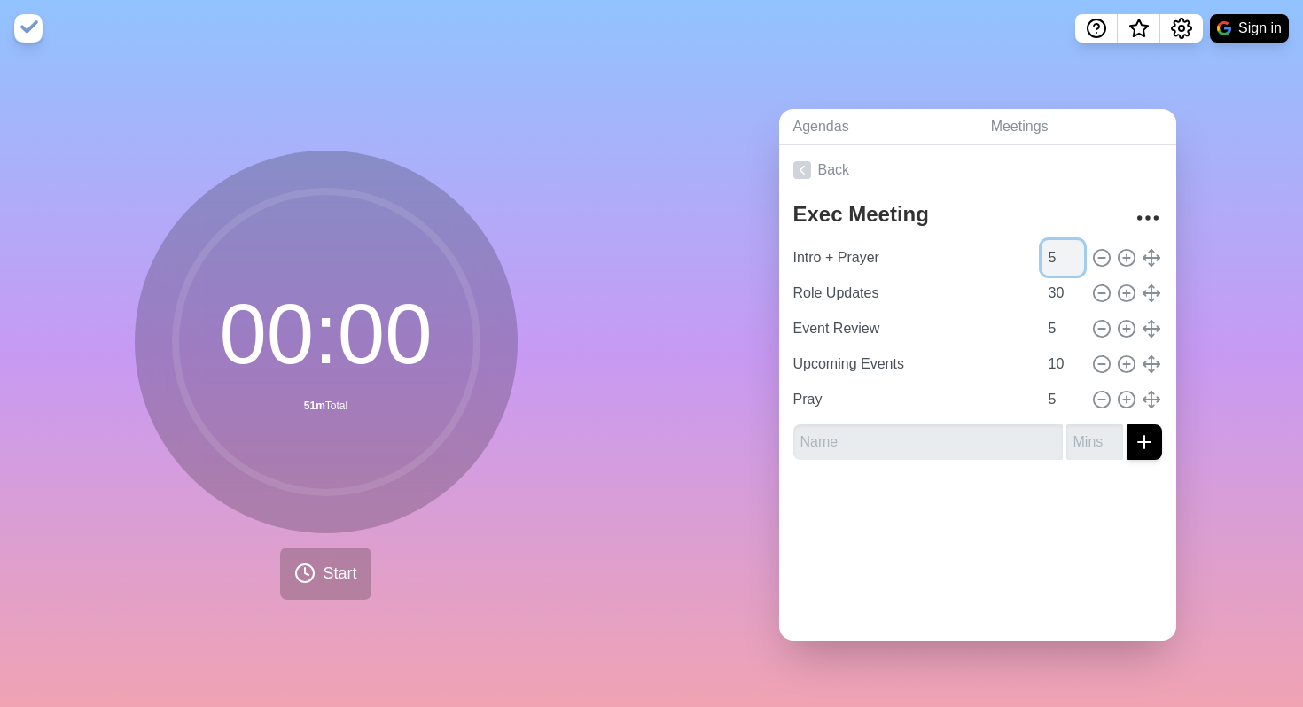
type input "5"
click at [1076, 250] on input "5" at bounding box center [1062, 257] width 43 height 35
click at [591, 372] on div "00 : 00 51m Total Start" at bounding box center [325, 382] width 651 height 651
click at [1125, 329] on line at bounding box center [1126, 329] width 6 height 0
type input "Event Review"
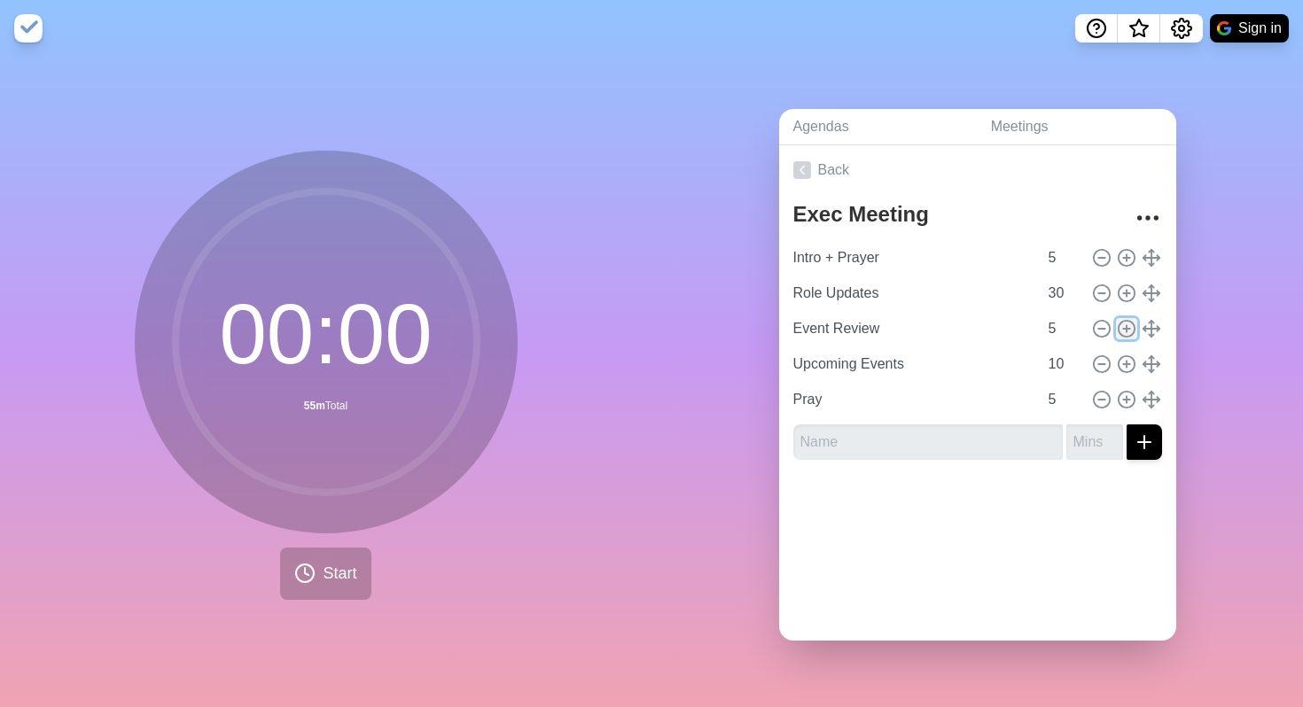
type input "5"
type input "Upcoming Events"
type input "10"
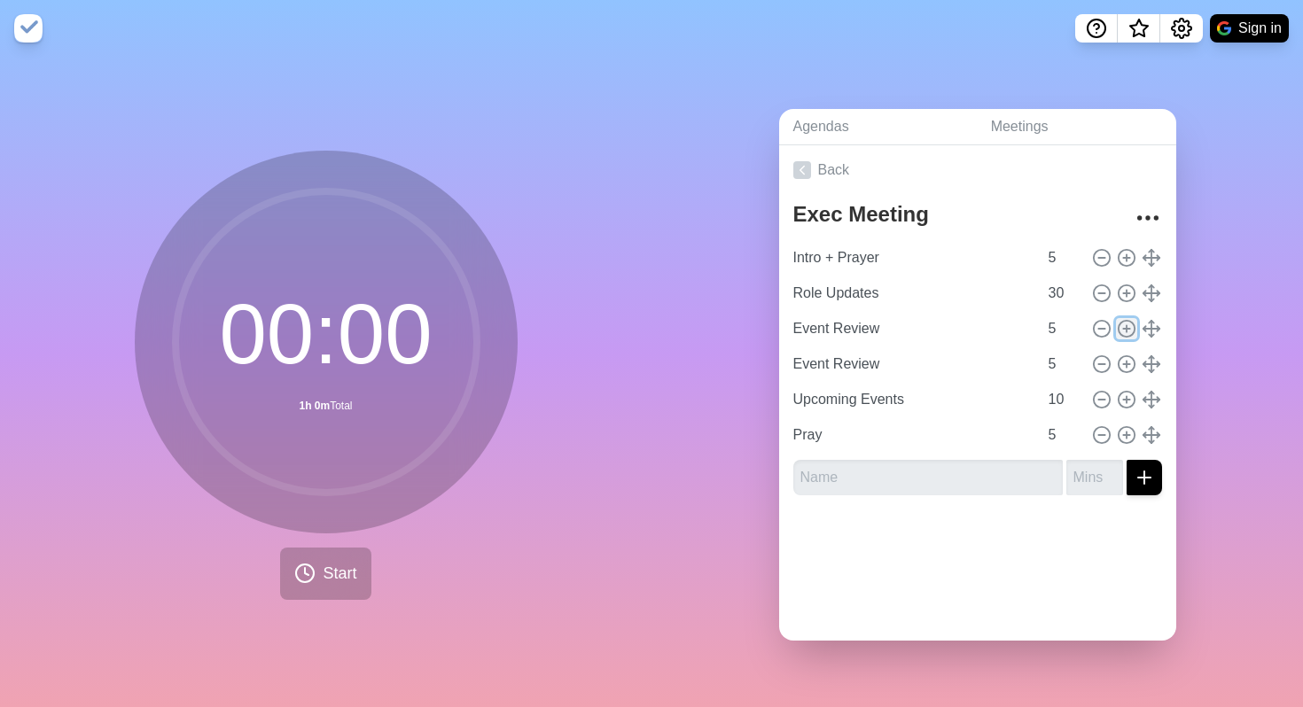
click at [1125, 329] on line at bounding box center [1126, 329] width 6 height 0
type input "Event Review"
type input "5"
type input "Upcoming Events"
type input "10"
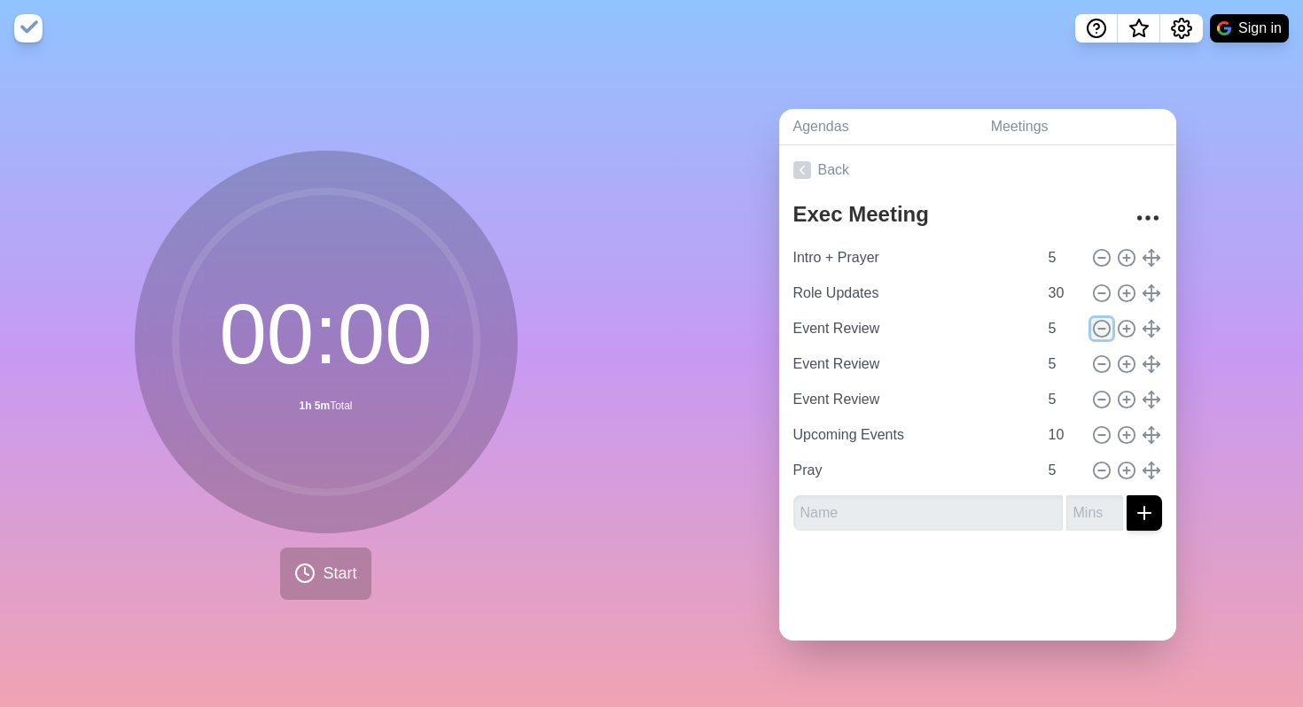
click at [1100, 329] on line at bounding box center [1101, 329] width 6 height 0
type input "Upcoming Events"
type input "10"
type input "Pray"
type input "5"
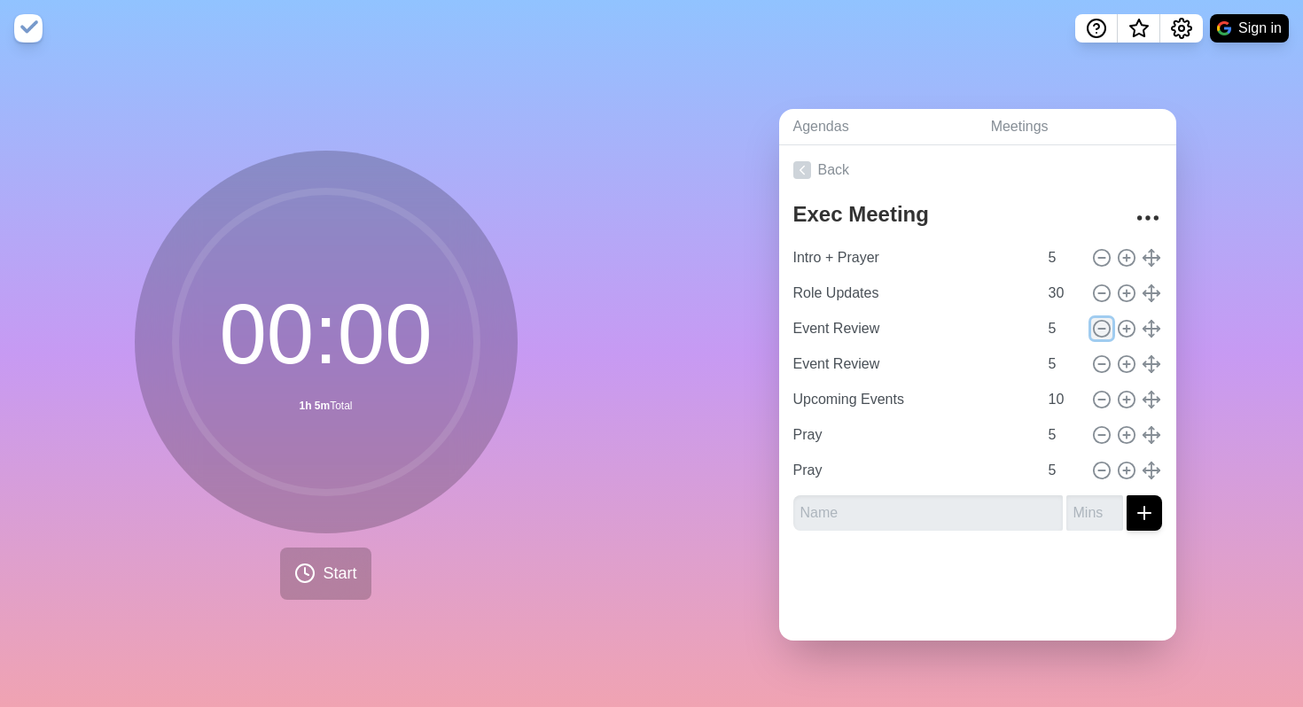
click at [1100, 329] on line at bounding box center [1101, 329] width 6 height 0
type input "Upcoming Events"
type input "10"
type input "Pray"
type input "5"
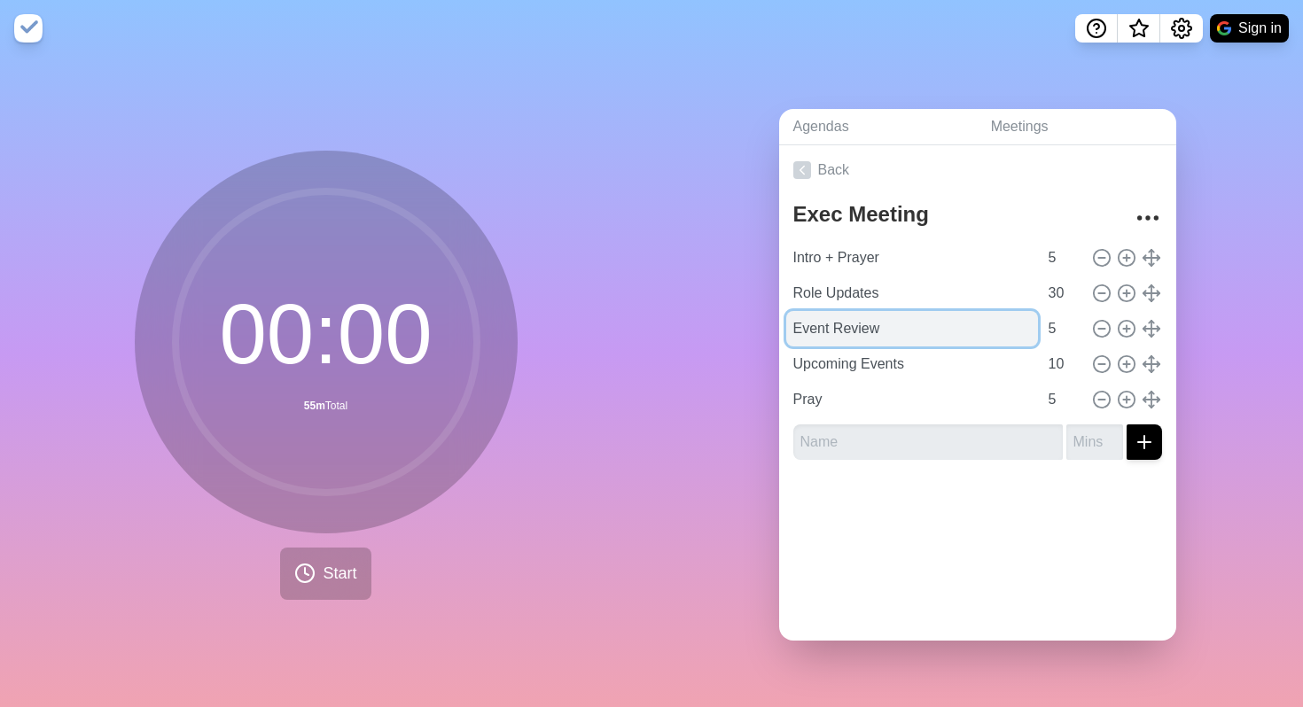
click at [817, 333] on input "Event Review" at bounding box center [912, 328] width 252 height 35
click at [828, 327] on input "Event Review" at bounding box center [912, 328] width 252 height 35
type input "Event + TNF Review"
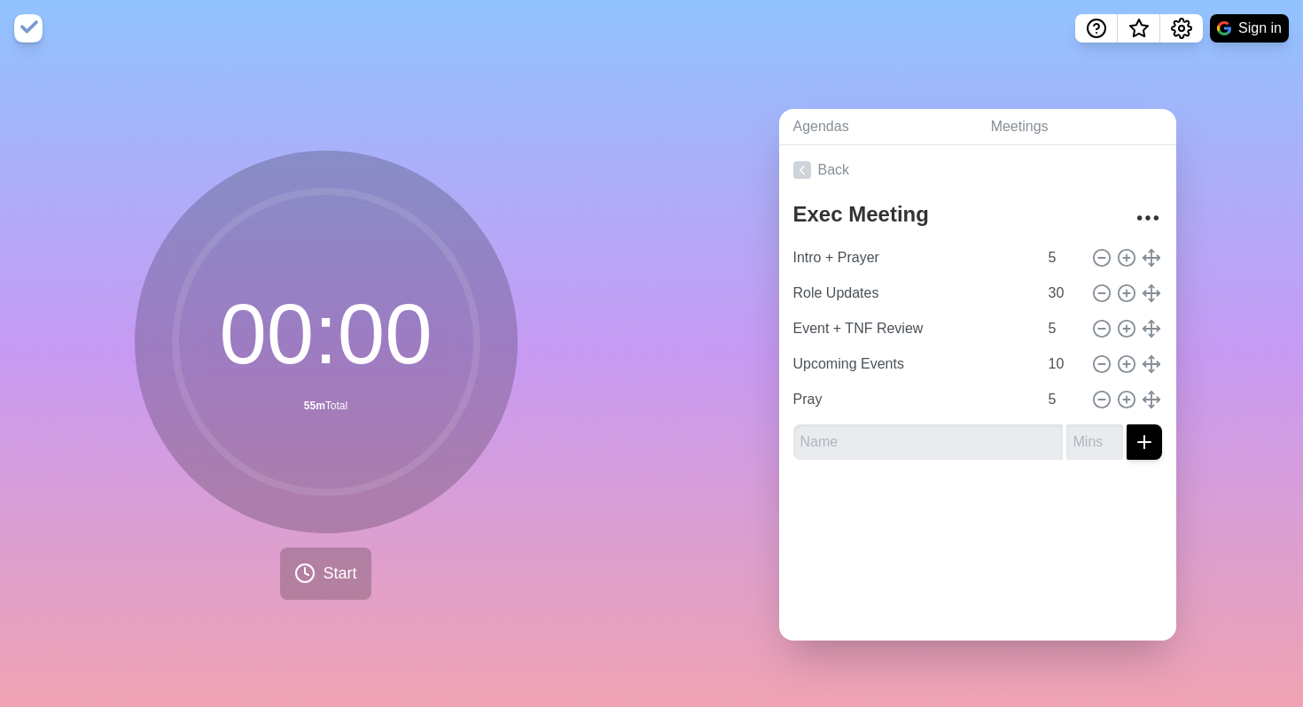
click at [682, 337] on div "Agendas Meetings Back Exec Meeting Intro + Prayer 5 Role Updates 30 Event + TNF…" at bounding box center [976, 382] width 651 height 651
click at [1055, 326] on input "5" at bounding box center [1062, 328] width 43 height 35
type input "10"
click at [591, 369] on div "00 : 00 1h 0m Total Start" at bounding box center [325, 382] width 651 height 651
click at [796, 163] on icon at bounding box center [802, 170] width 18 height 18
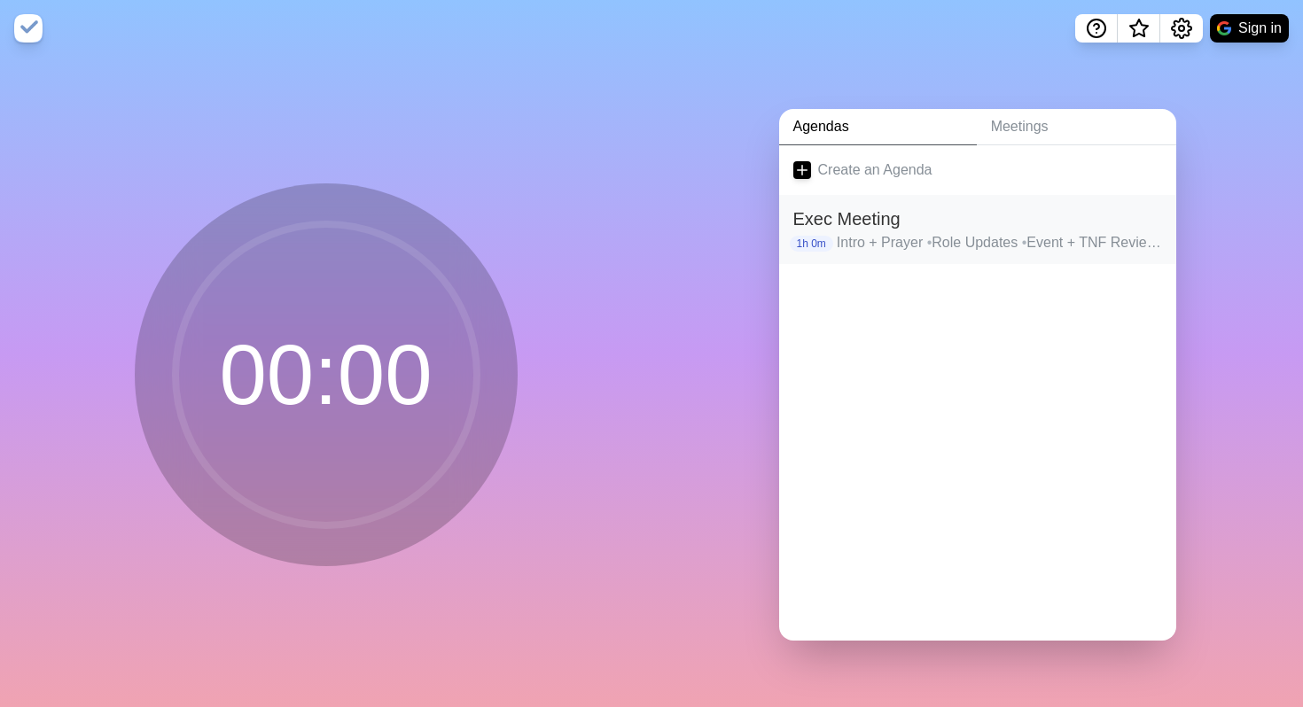
click at [872, 258] on div "Exec Meeting 1h 0m Intro + Prayer • Role Updates • Event + TNF Review • Upcomin…" at bounding box center [977, 229] width 397 height 69
